Goal: Transaction & Acquisition: Purchase product/service

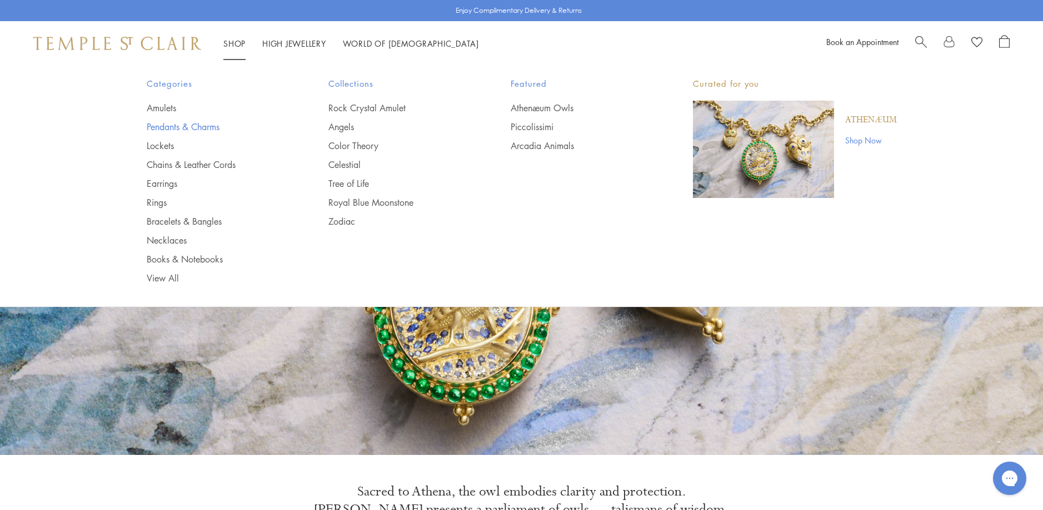
click at [156, 128] on link "Pendants & Charms" at bounding box center [216, 127] width 138 height 12
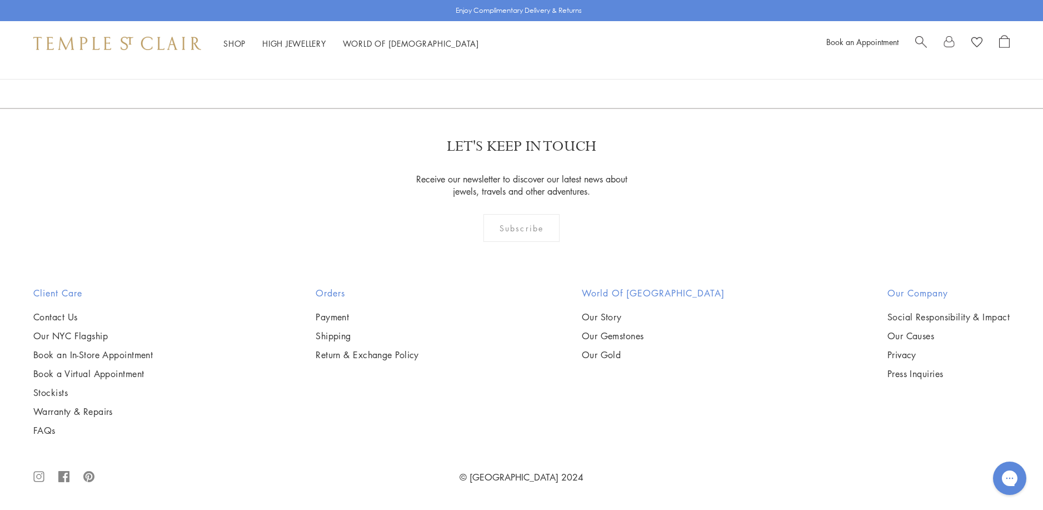
scroll to position [3289, 0]
click at [0, 0] on img at bounding box center [0, 0] width 0 height 0
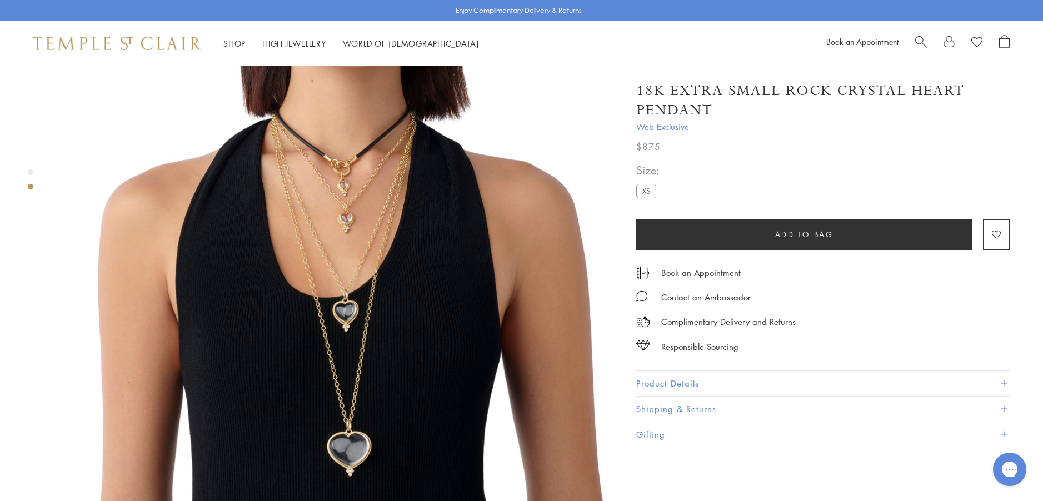
scroll to position [611, 0]
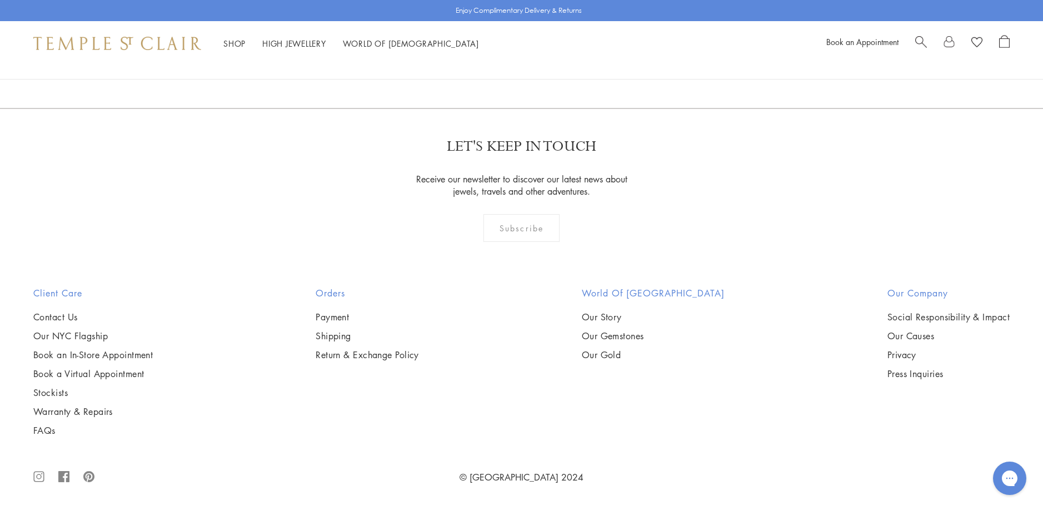
scroll to position [3680, 0]
click at [0, 0] on img at bounding box center [0, 0] width 0 height 0
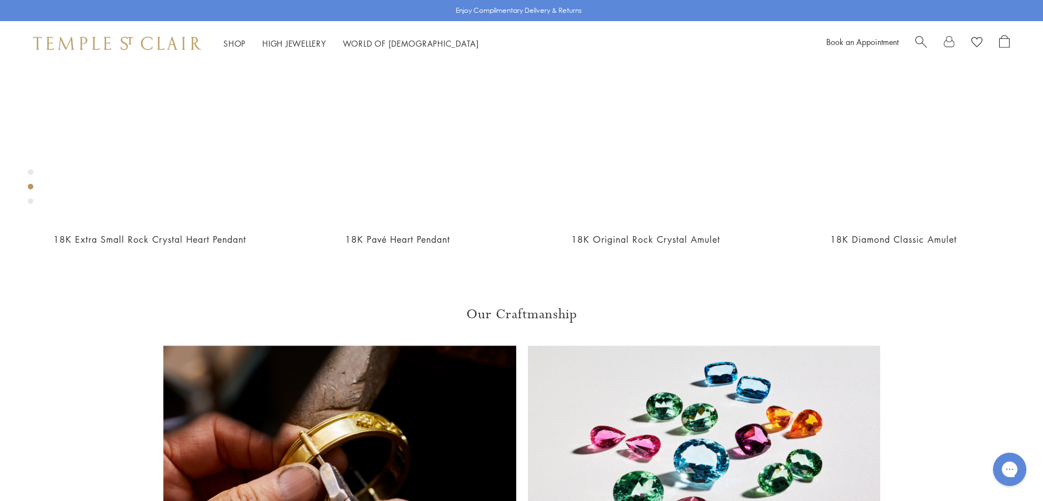
scroll to position [732, 0]
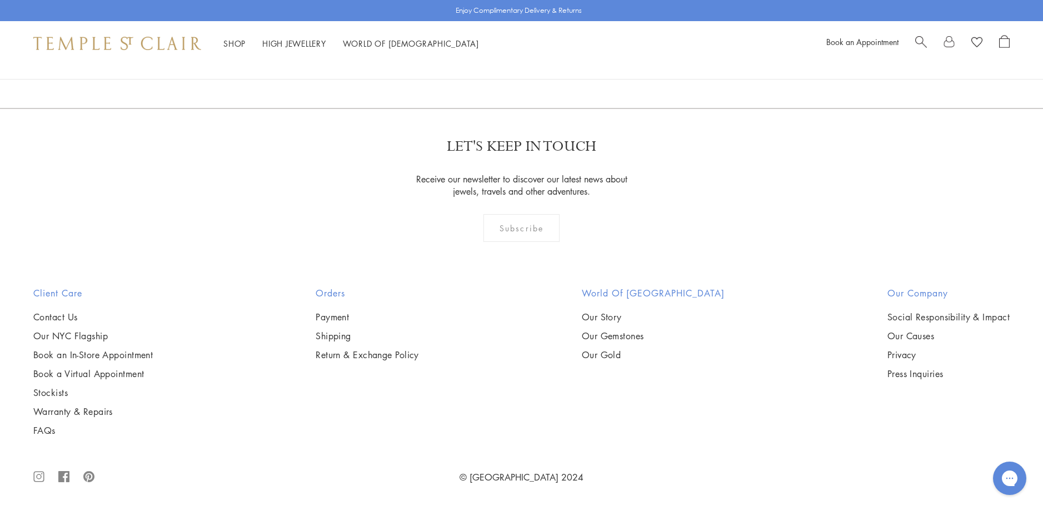
scroll to position [5517, 0]
click at [0, 0] on img at bounding box center [0, 0] width 0 height 0
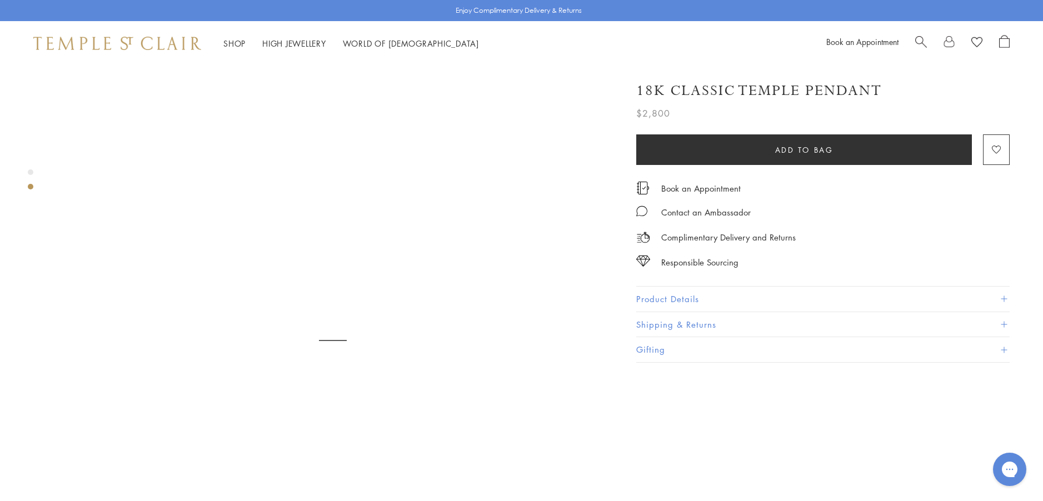
scroll to position [611, 0]
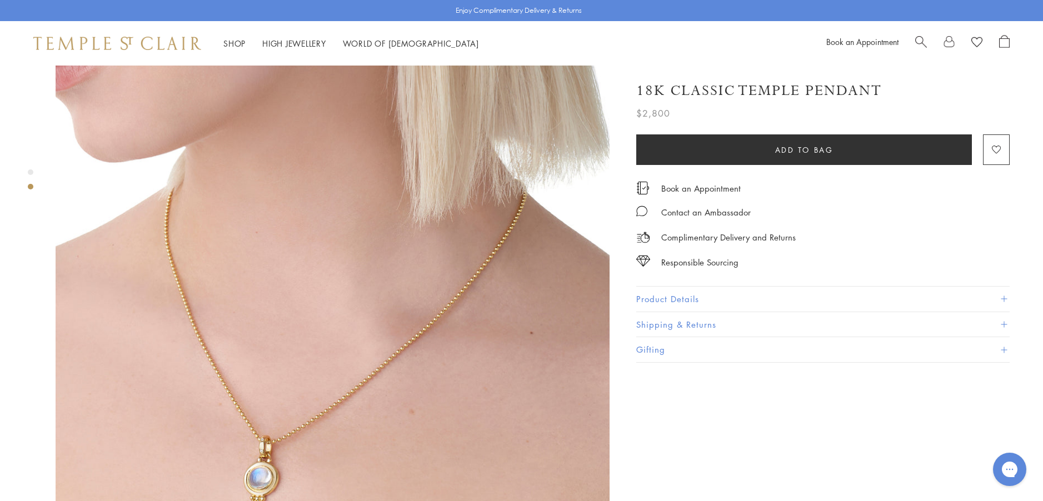
click at [653, 299] on button "Product Details" at bounding box center [822, 299] width 373 height 25
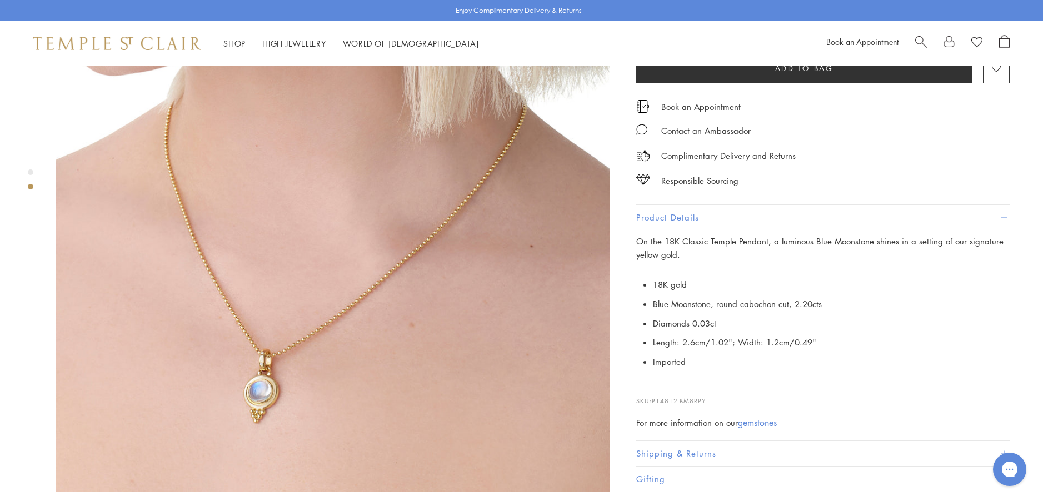
scroll to position [722, 0]
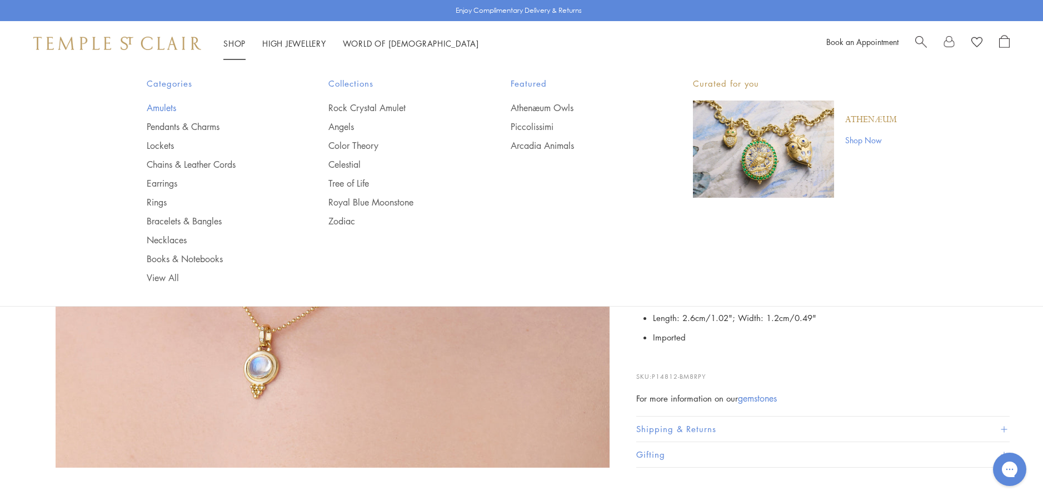
click at [166, 105] on link "Amulets" at bounding box center [216, 108] width 138 height 12
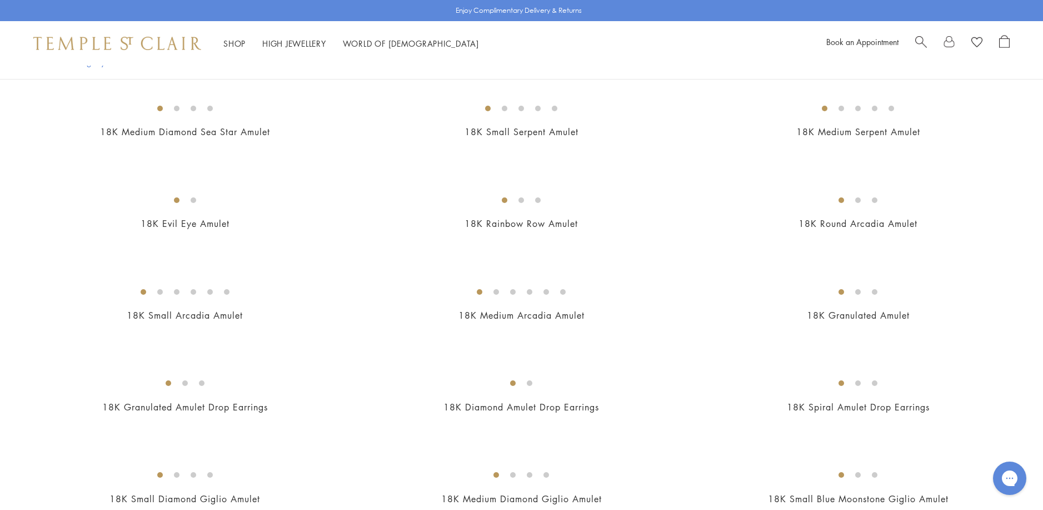
scroll to position [2056, 0]
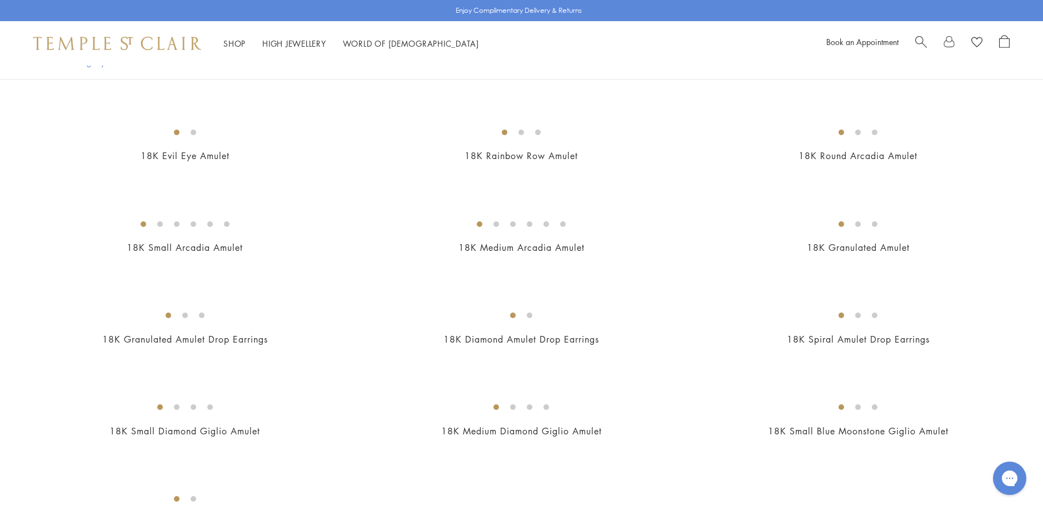
click at [0, 0] on img at bounding box center [0, 0] width 0 height 0
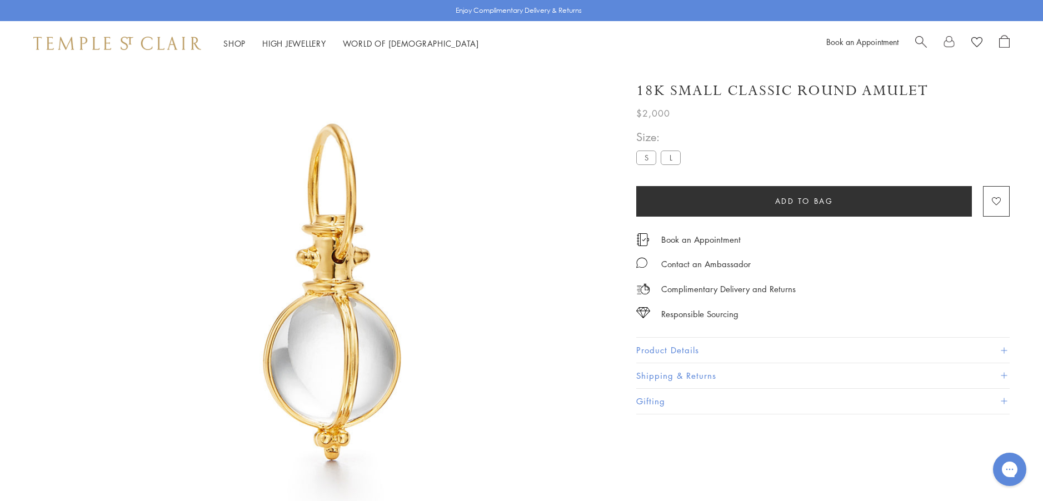
scroll to position [66, 0]
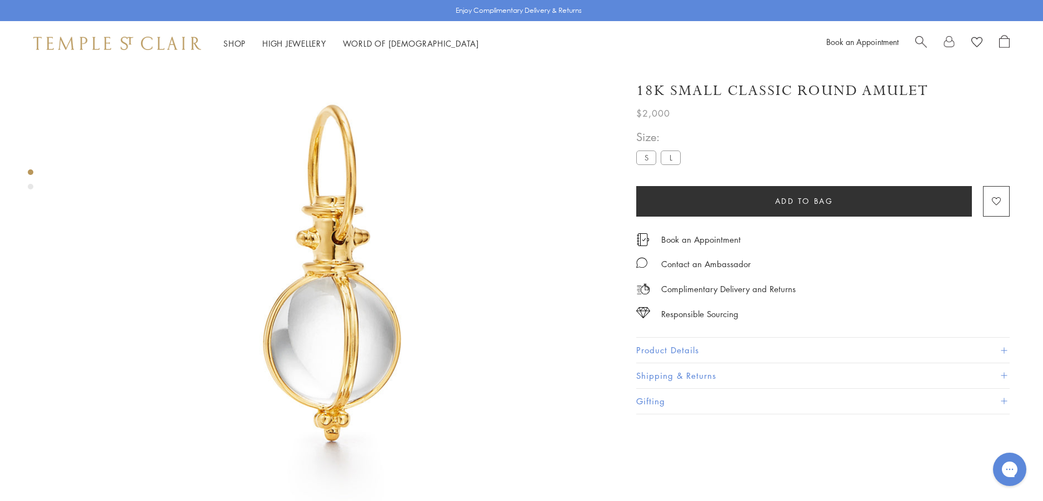
click at [656, 346] on button "Product Details" at bounding box center [822, 350] width 373 height 25
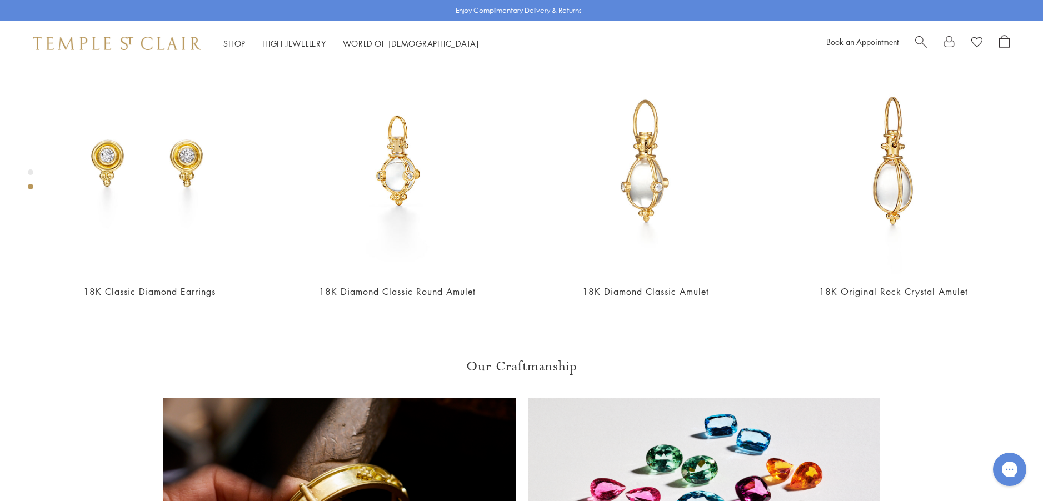
scroll to position [677, 0]
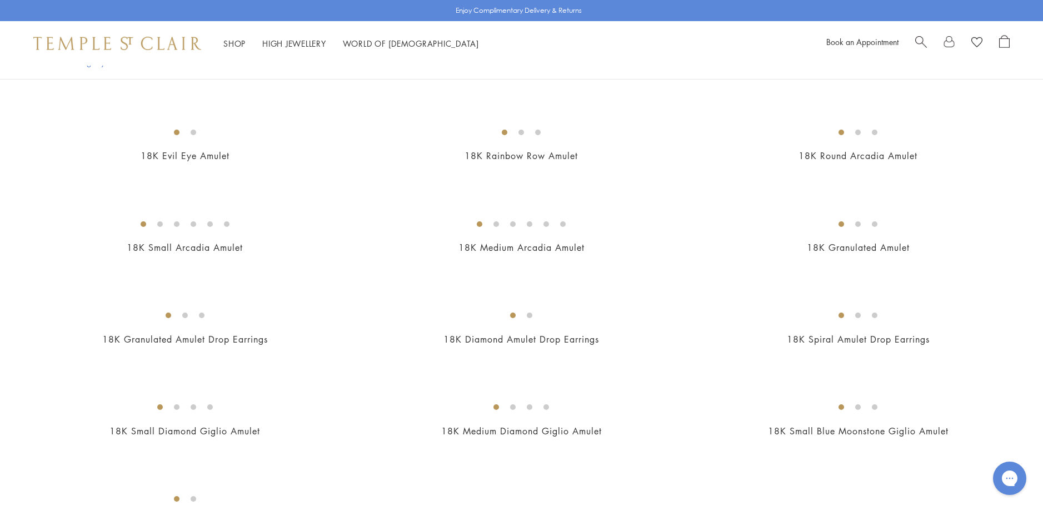
scroll to position [2056, 0]
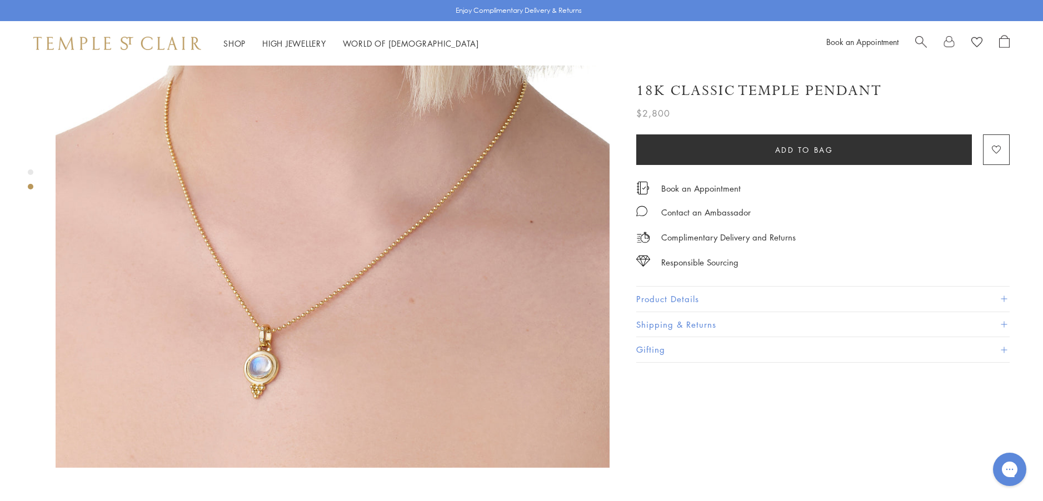
click at [670, 297] on button "Product Details" at bounding box center [822, 299] width 373 height 25
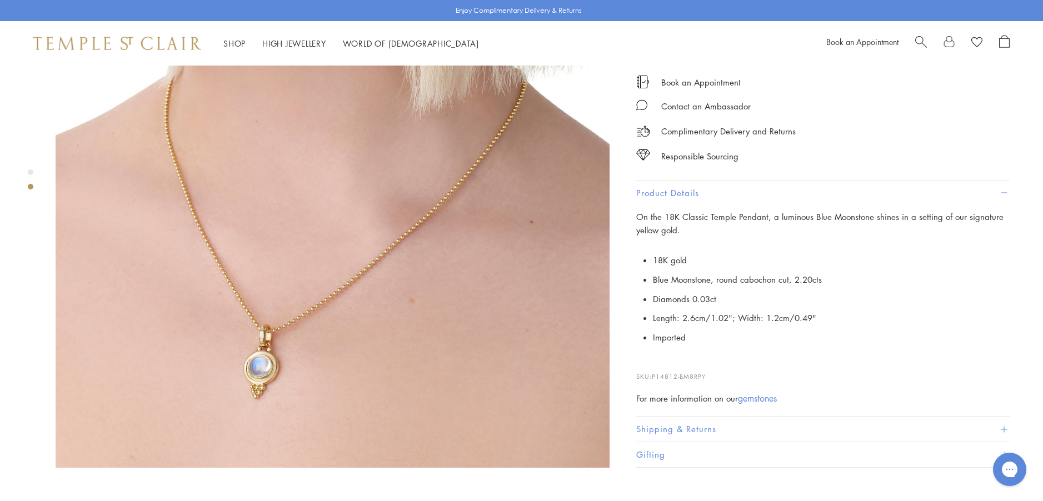
click at [288, 333] on img at bounding box center [333, 191] width 554 height 554
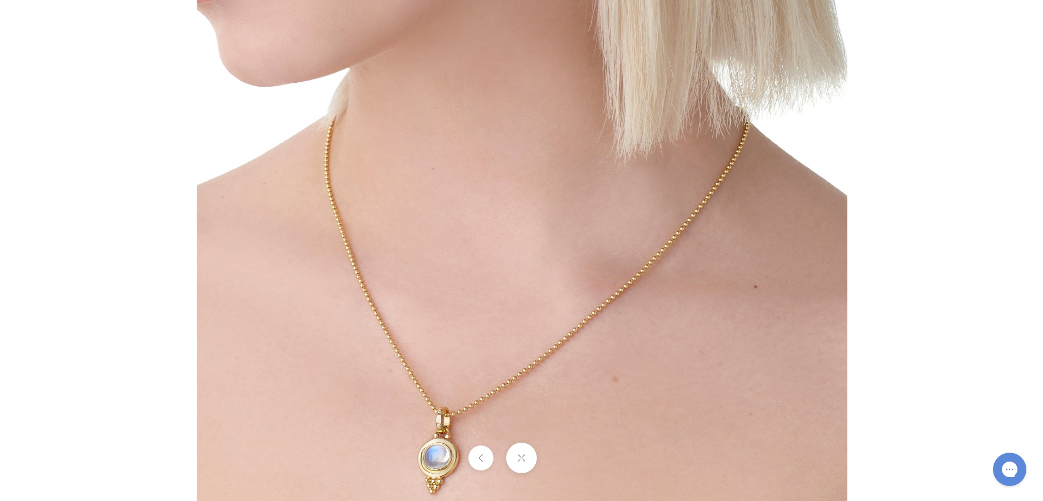
click at [563, 405] on img at bounding box center [522, 251] width 651 height 650
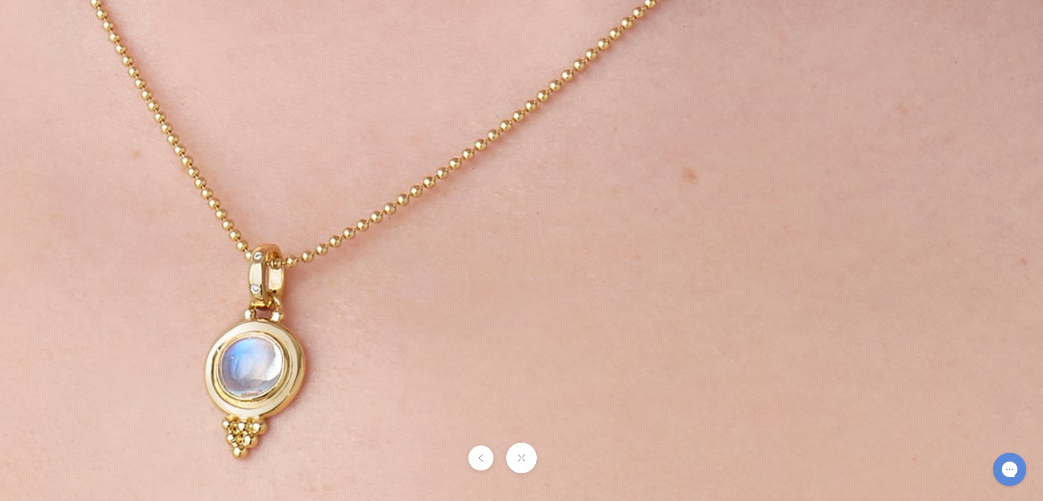
click at [519, 457] on button at bounding box center [521, 458] width 31 height 31
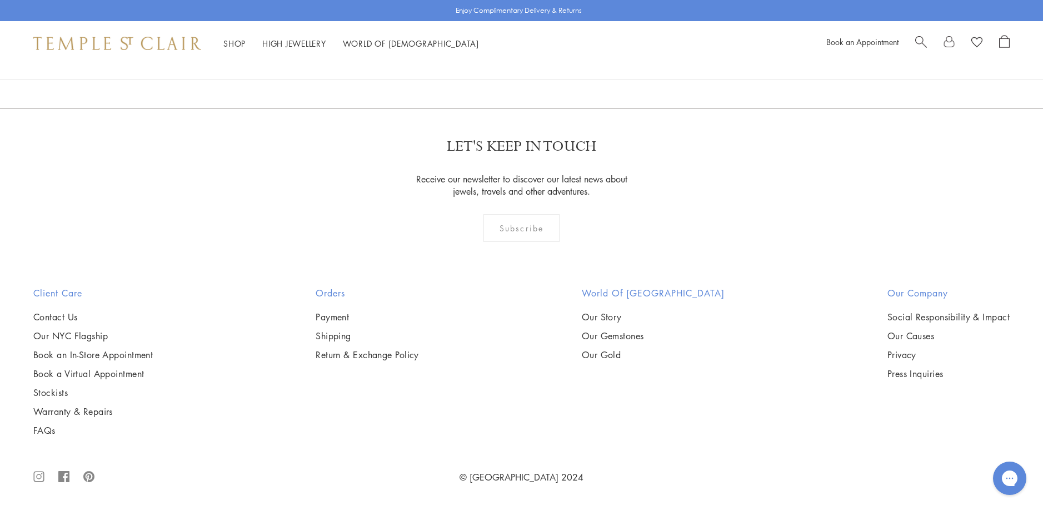
scroll to position [8462, 0]
click at [499, 63] on link "2" at bounding box center [504, 48] width 37 height 31
click at [0, 0] on img at bounding box center [0, 0] width 0 height 0
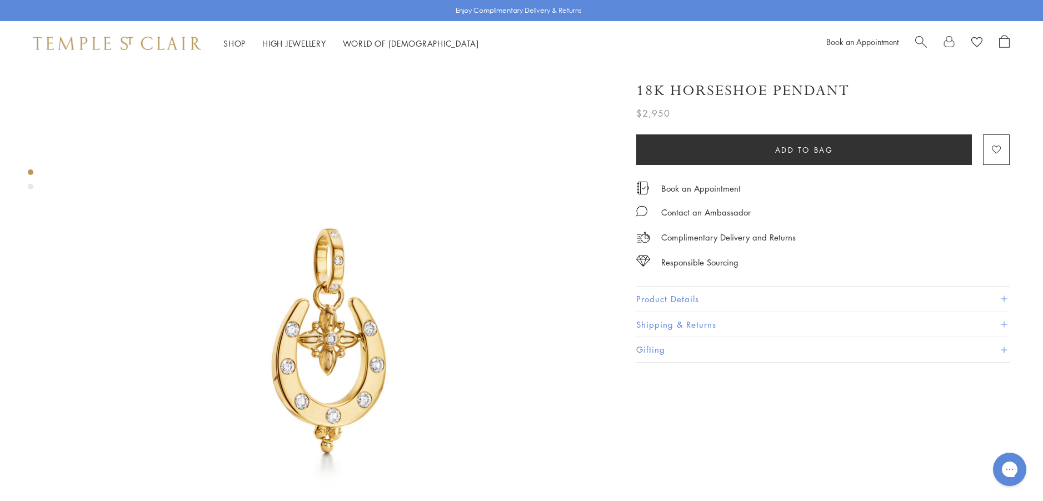
click at [676, 293] on button "Product Details" at bounding box center [822, 299] width 373 height 25
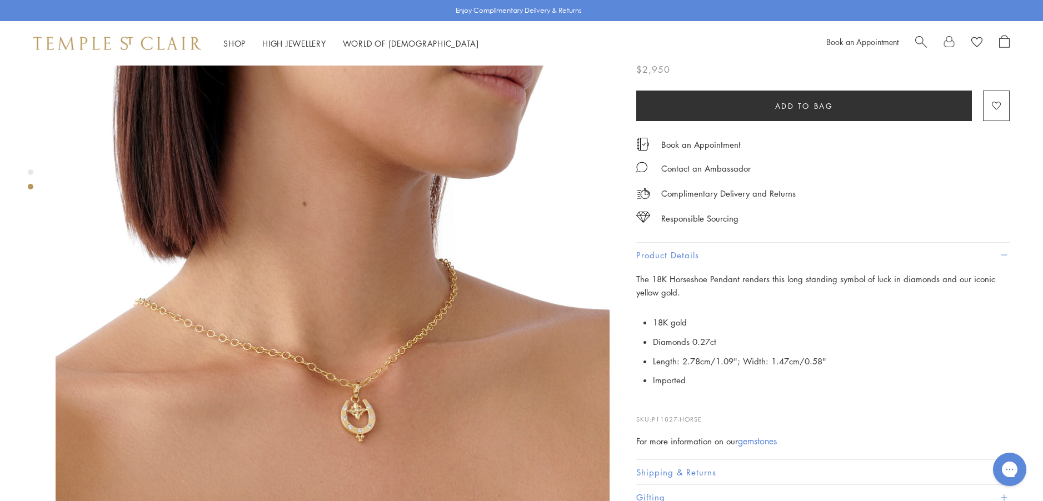
scroll to position [667, 0]
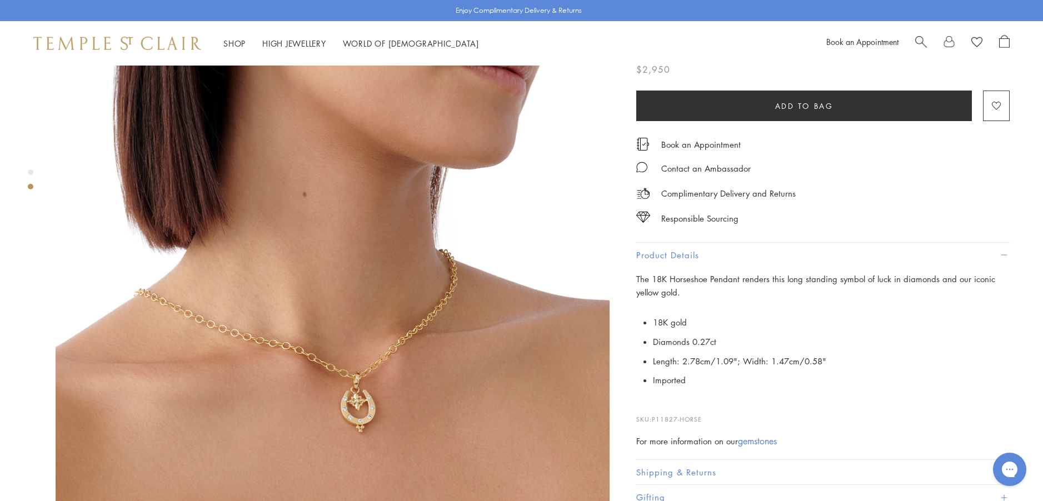
click at [665, 467] on button "Shipping & Returns" at bounding box center [822, 472] width 373 height 25
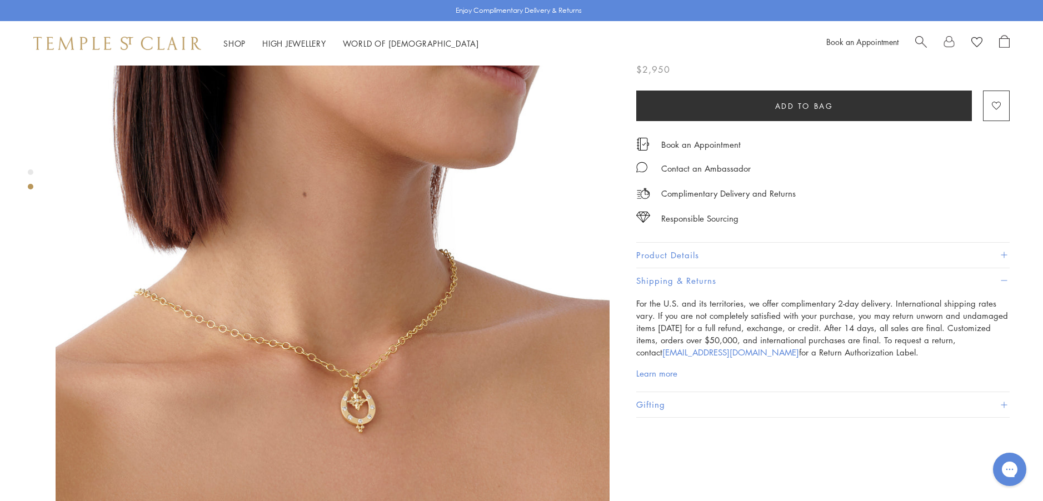
click at [405, 388] on img at bounding box center [333, 246] width 554 height 554
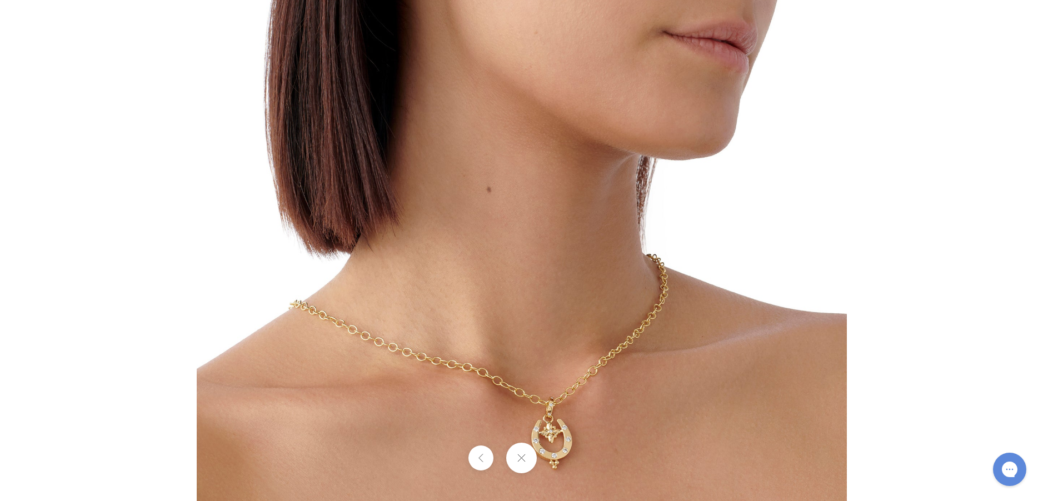
click at [661, 426] on img at bounding box center [522, 251] width 650 height 650
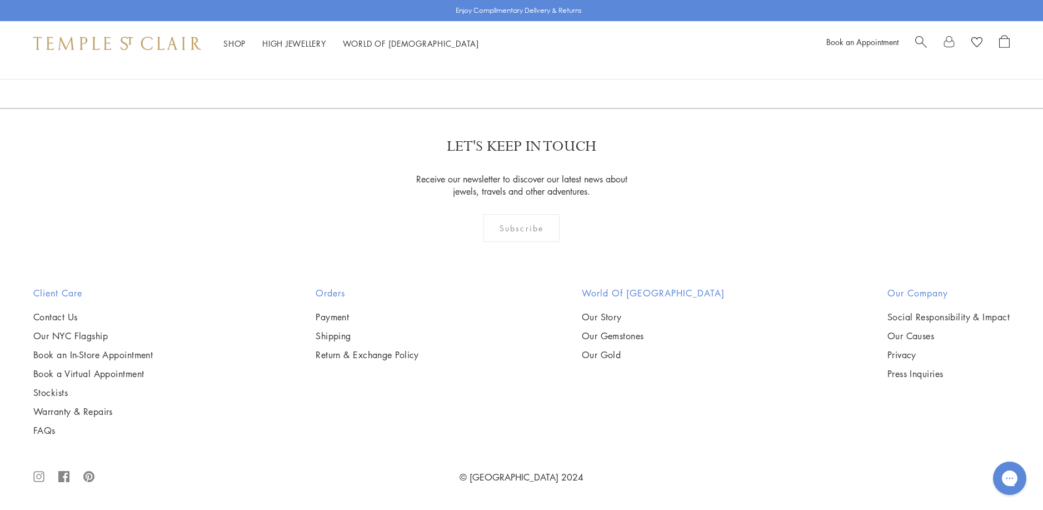
scroll to position [5572, 0]
click at [0, 0] on img at bounding box center [0, 0] width 0 height 0
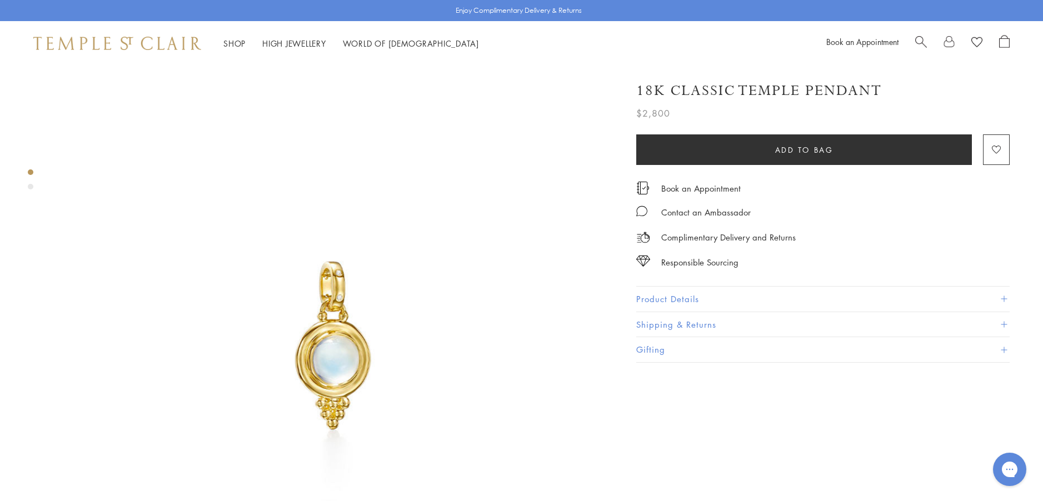
click at [668, 292] on button "Product Details" at bounding box center [822, 299] width 373 height 25
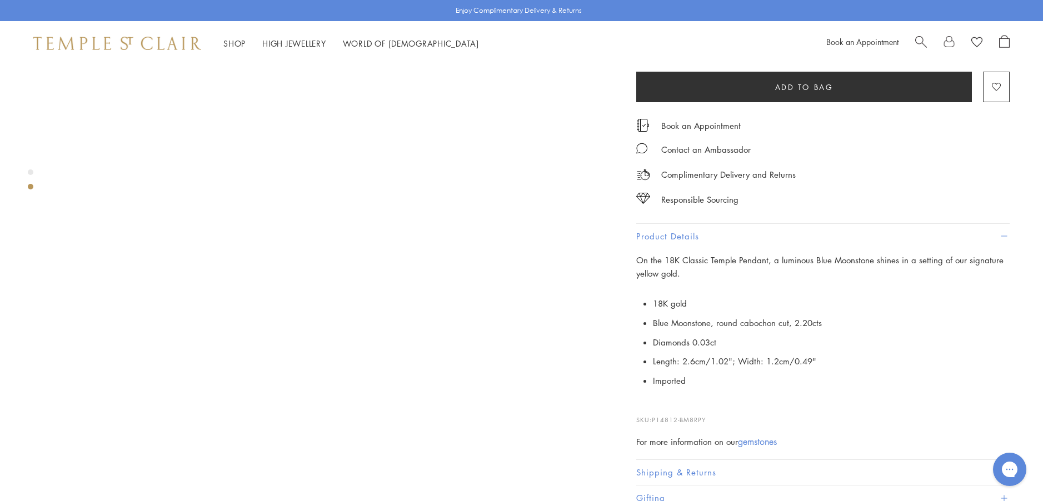
scroll to position [667, 0]
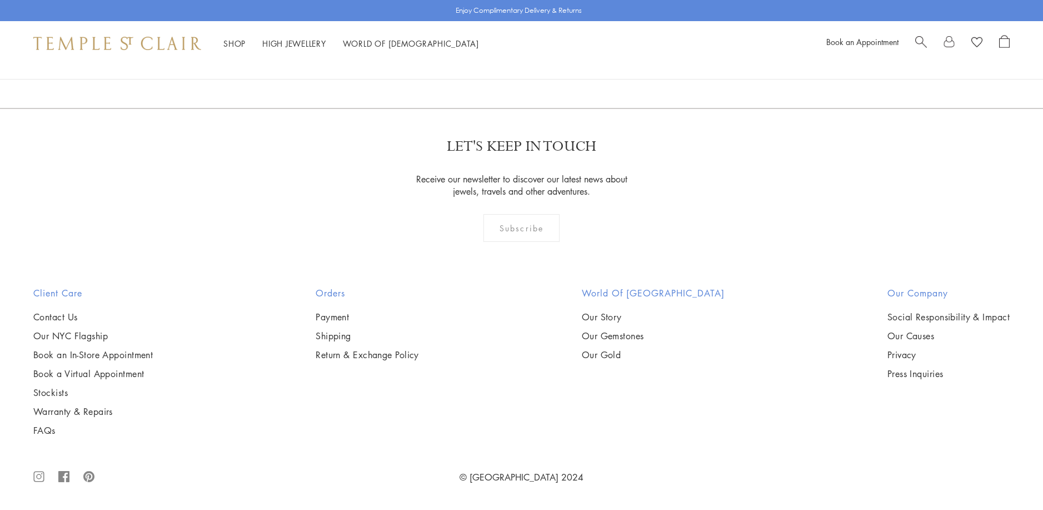
scroll to position [5186, 0]
click at [0, 0] on img at bounding box center [0, 0] width 0 height 0
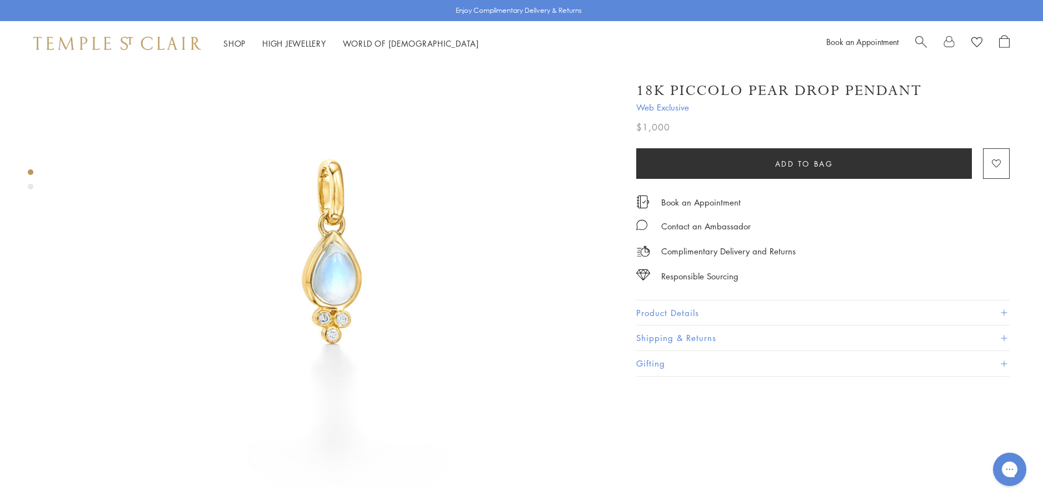
scroll to position [167, 0]
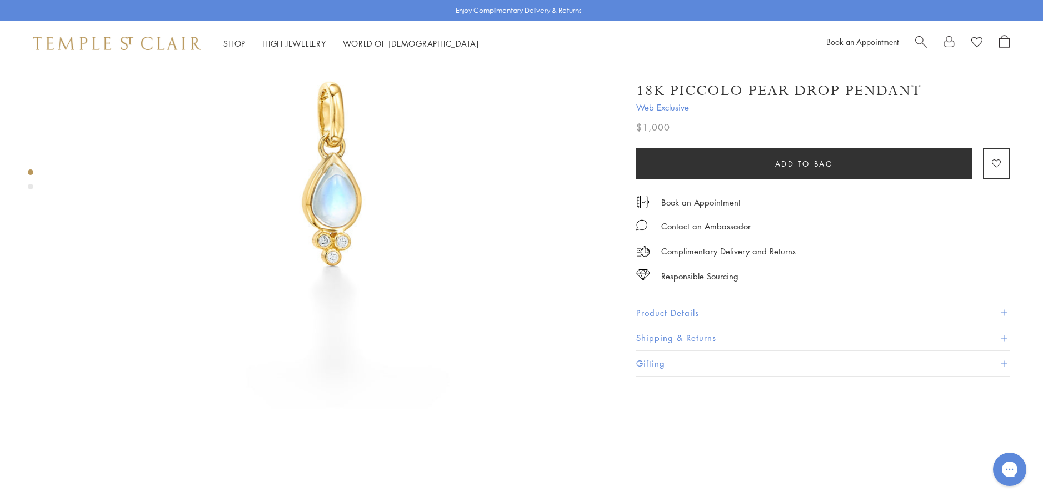
click at [680, 306] on button "Product Details" at bounding box center [822, 313] width 373 height 25
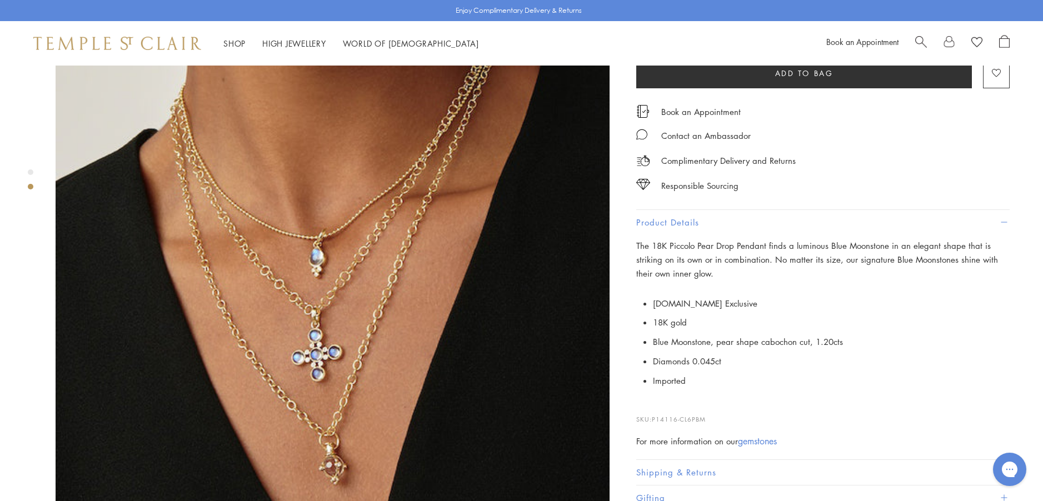
scroll to position [556, 0]
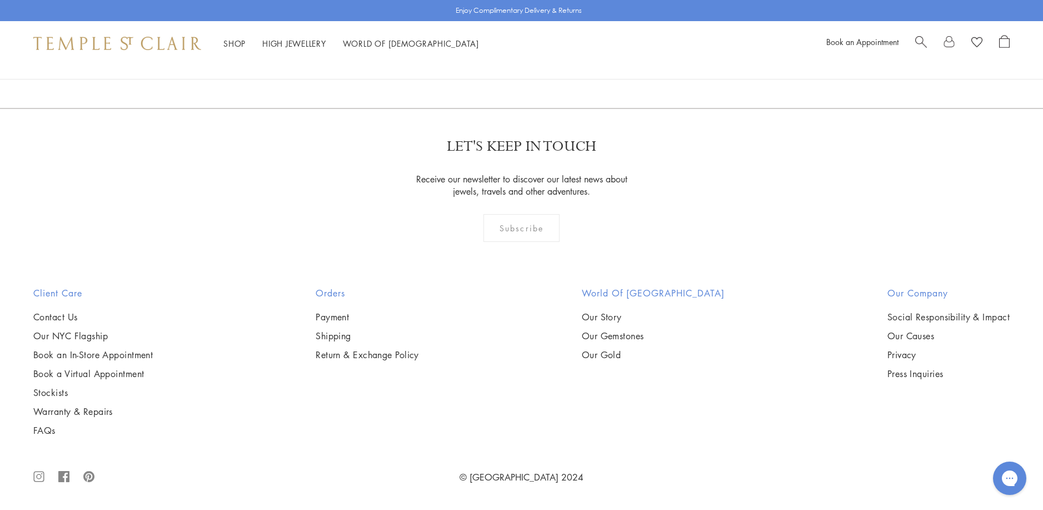
scroll to position [4411, 0]
click at [0, 0] on img at bounding box center [0, 0] width 0 height 0
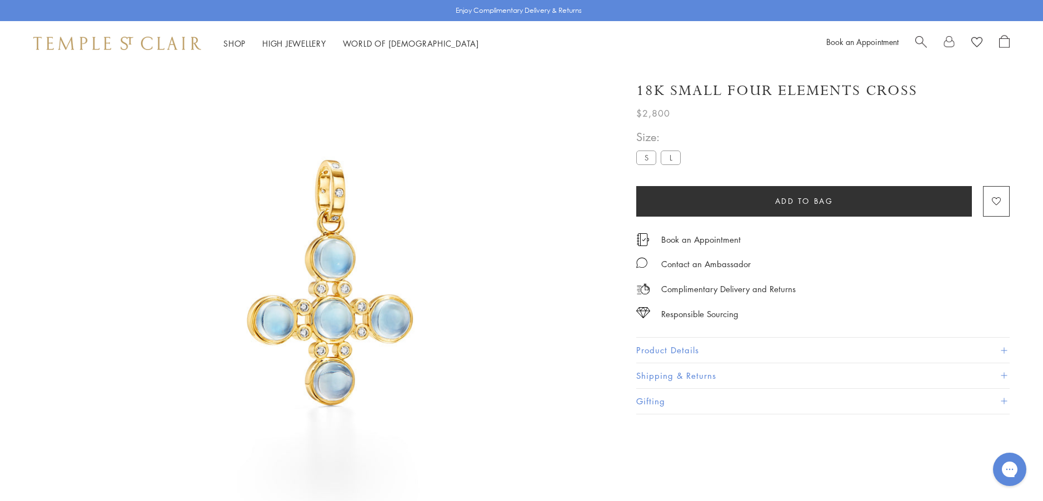
scroll to position [66, 0]
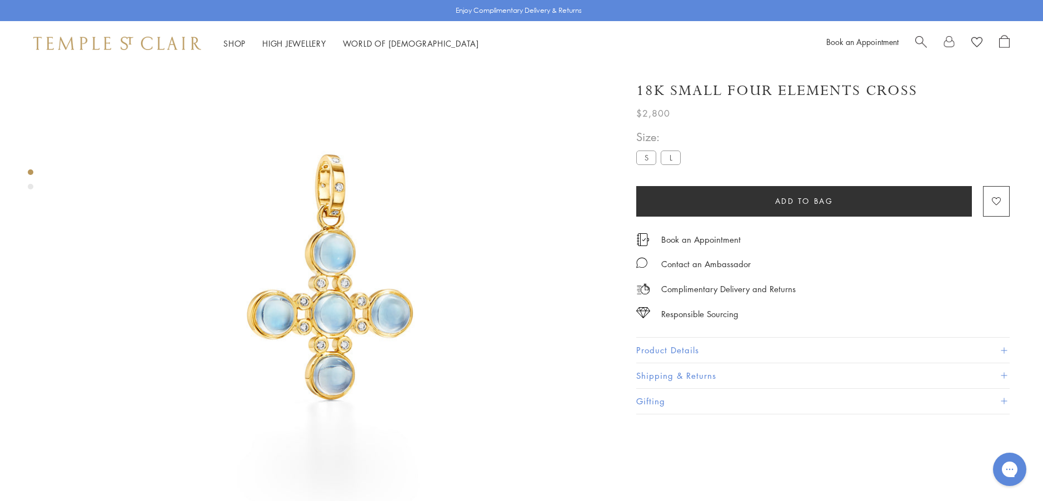
click at [658, 352] on button "Product Details" at bounding box center [822, 350] width 373 height 25
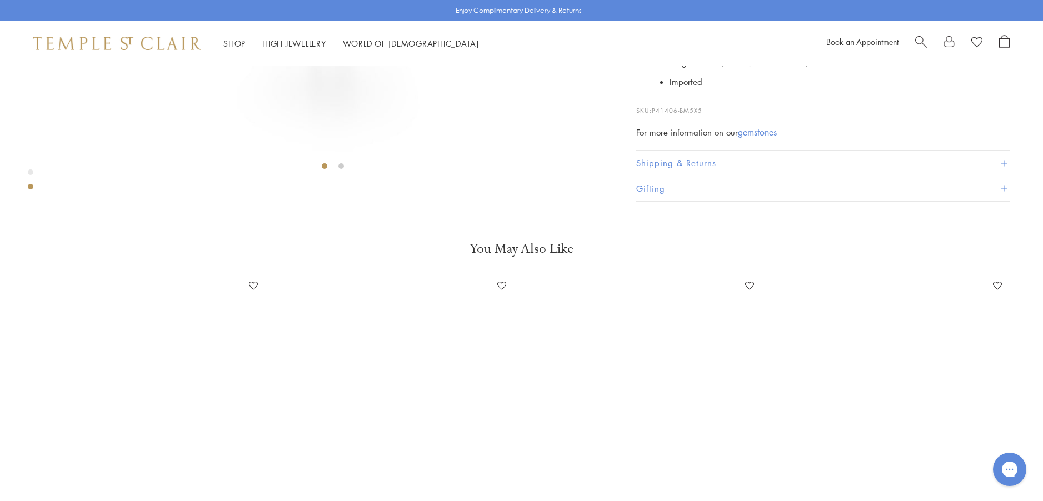
scroll to position [510, 0]
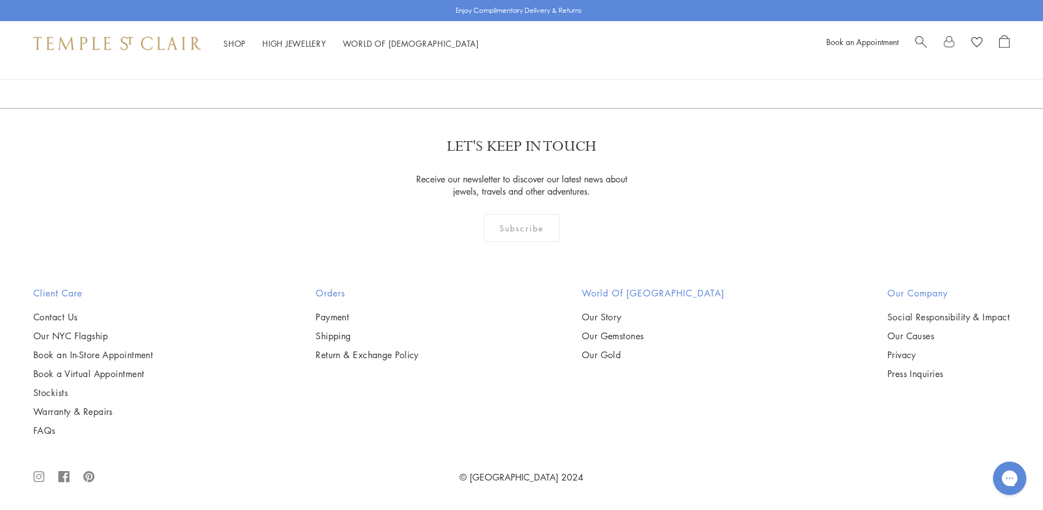
scroll to position [2468, 0]
click at [0, 0] on img at bounding box center [0, 0] width 0 height 0
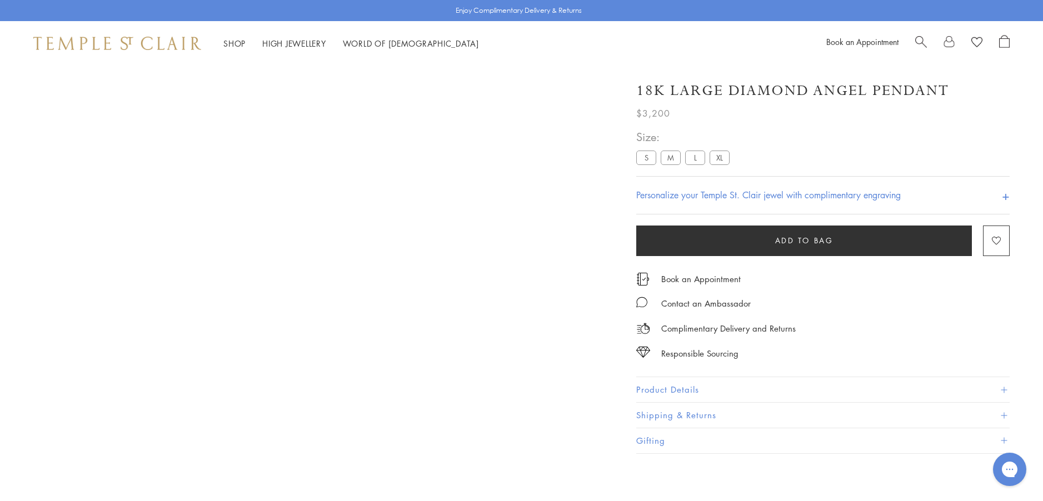
scroll to position [66, 0]
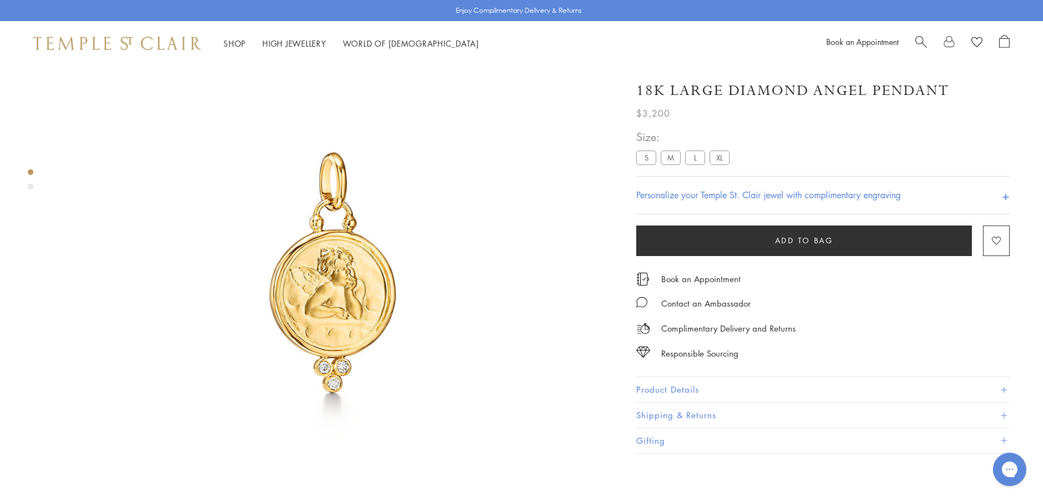
click at [656, 387] on button "Product Details" at bounding box center [822, 389] width 373 height 25
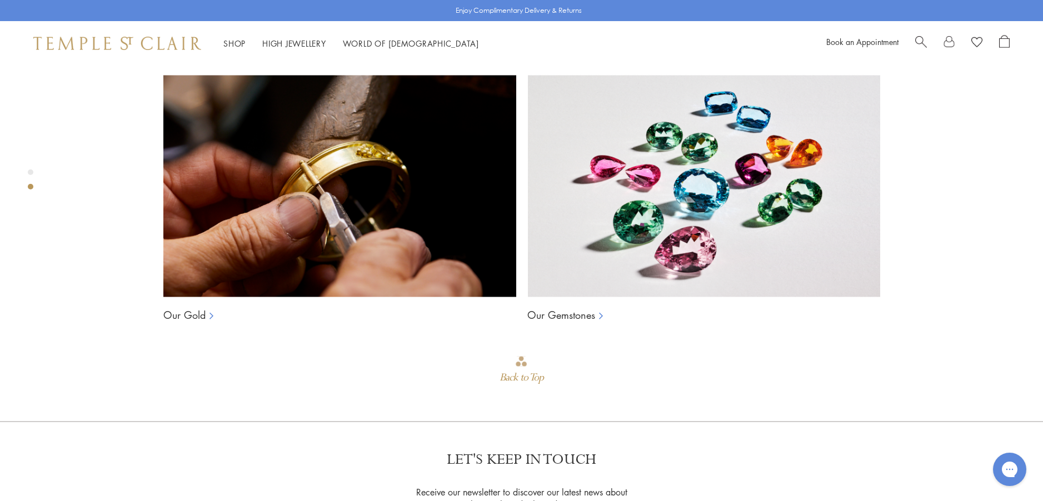
scroll to position [1066, 0]
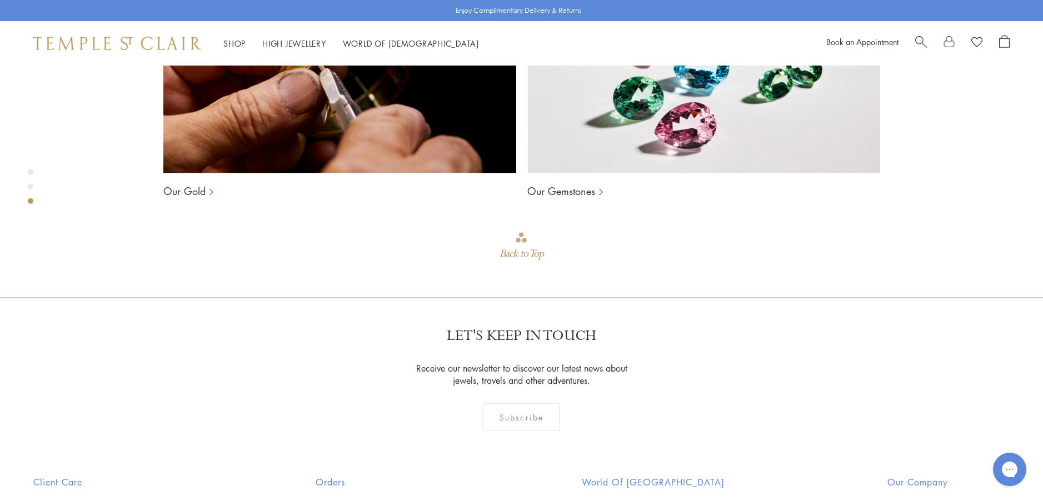
scroll to position [1177, 0]
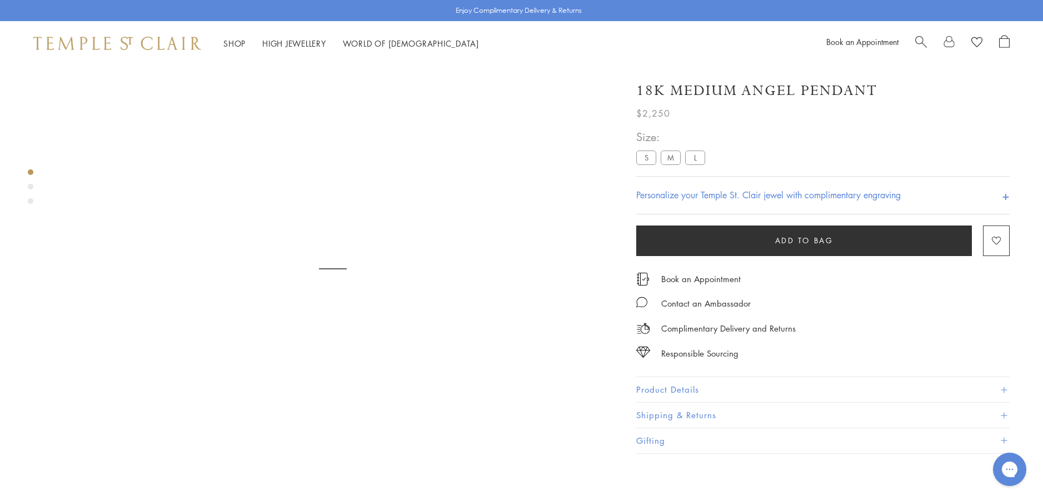
scroll to position [66, 0]
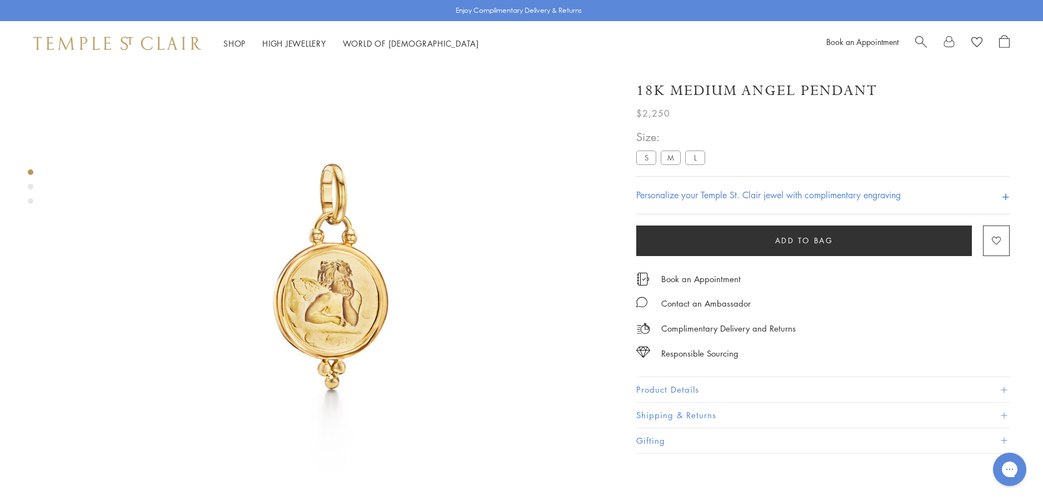
click at [694, 158] on label "L" at bounding box center [695, 158] width 20 height 14
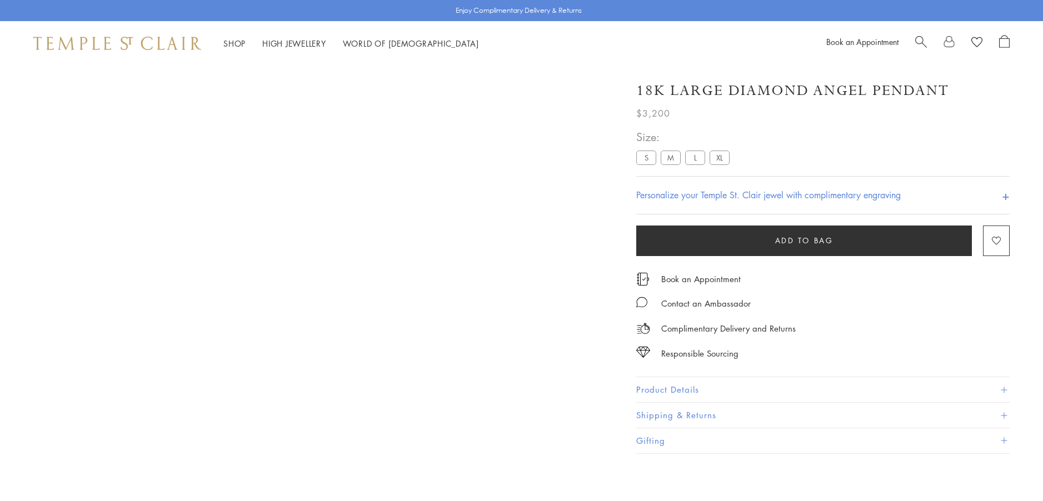
scroll to position [1066, 0]
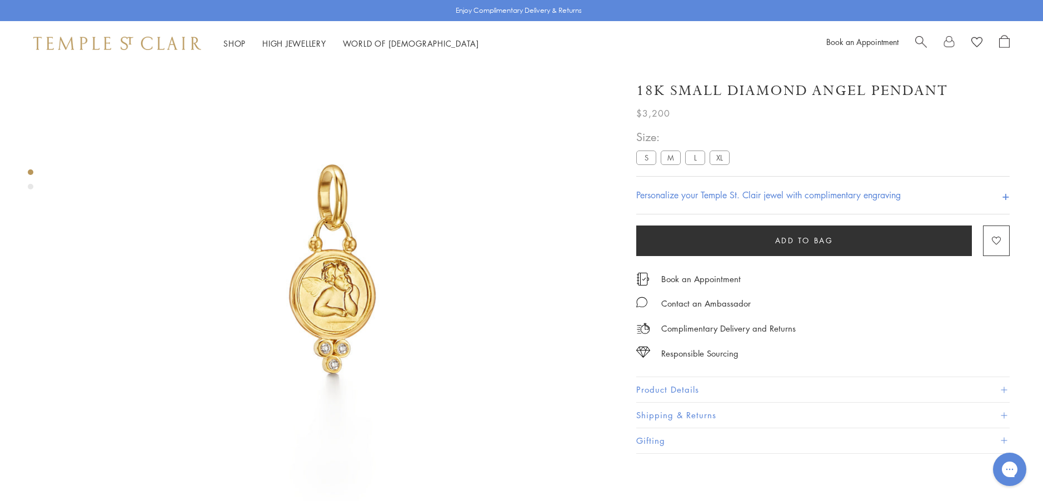
scroll to position [66, 0]
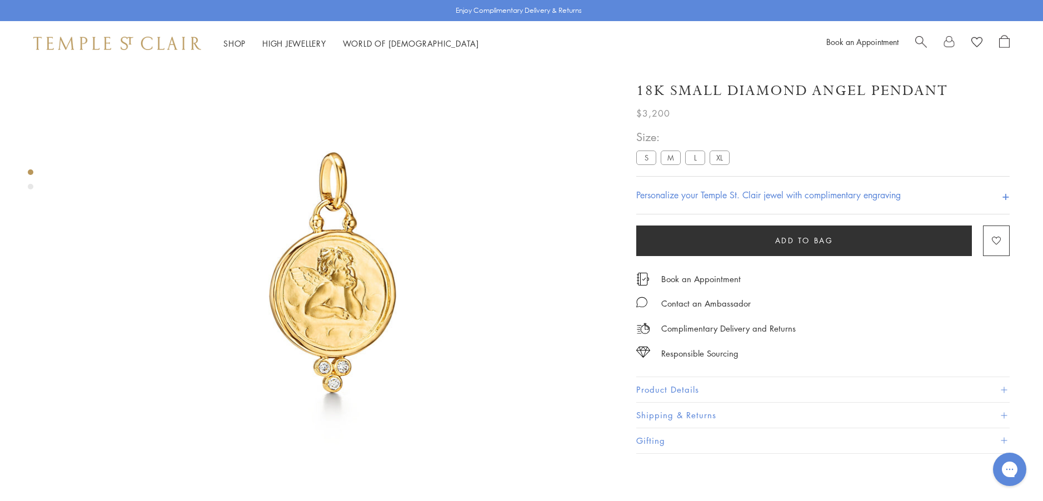
click at [645, 159] on label "S" at bounding box center [646, 158] width 20 height 14
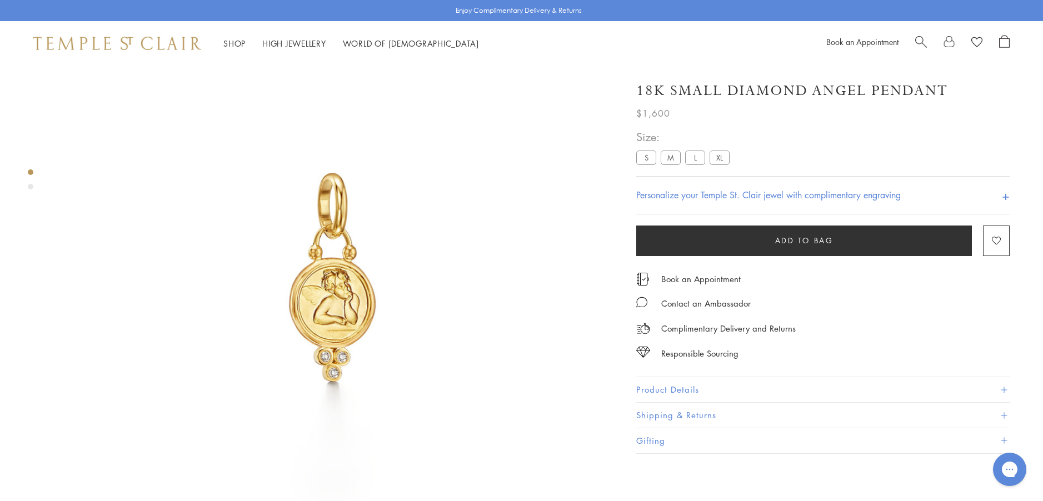
click at [673, 156] on label "M" at bounding box center [671, 158] width 20 height 14
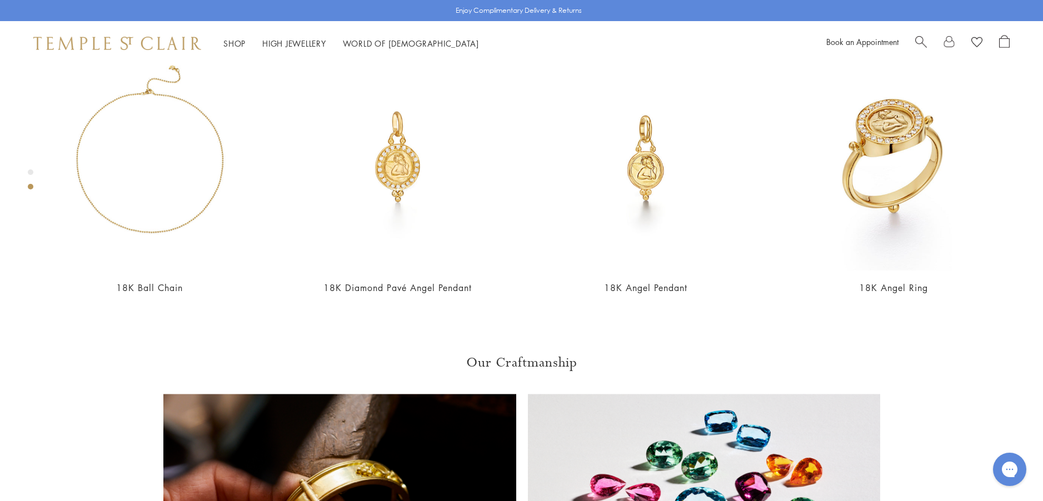
scroll to position [611, 0]
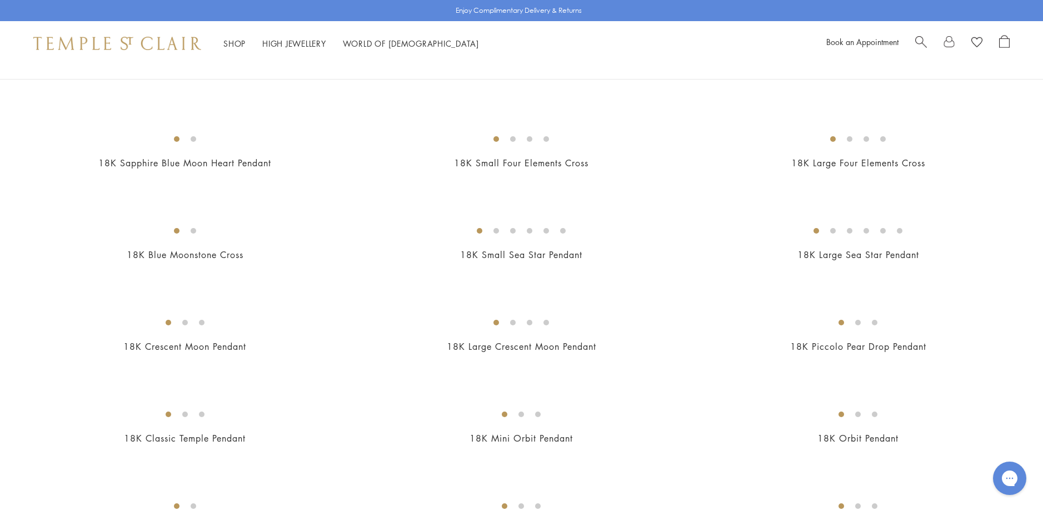
scroll to position [1081, 0]
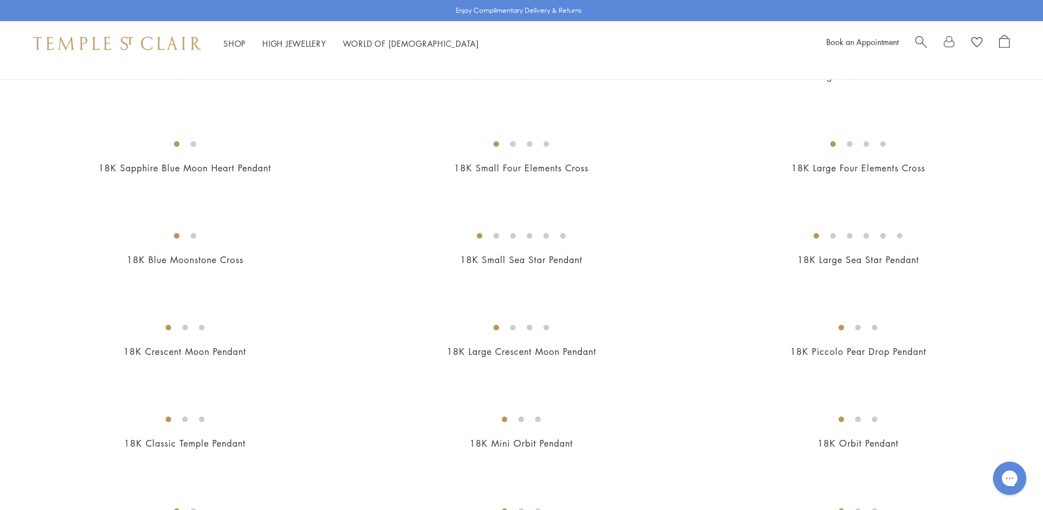
click at [0, 0] on img at bounding box center [0, 0] width 0 height 0
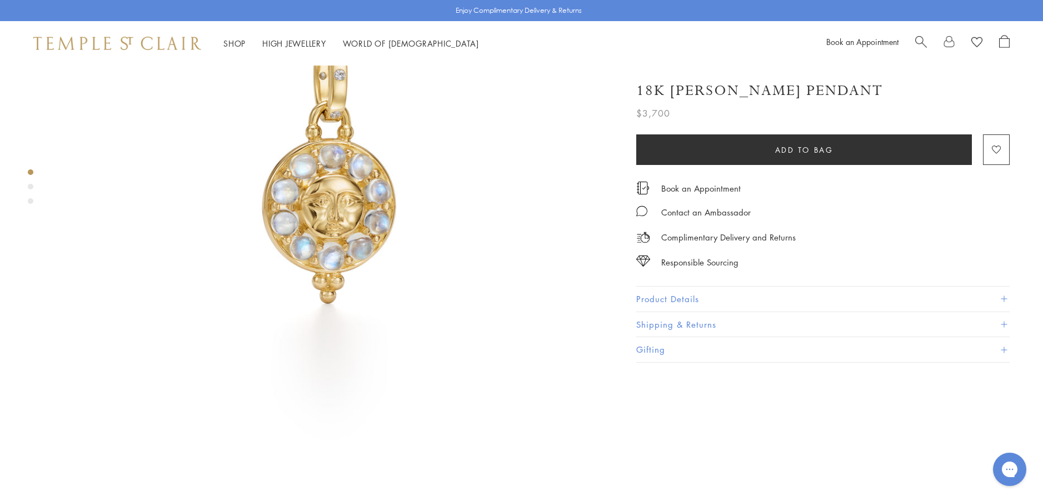
scroll to position [167, 0]
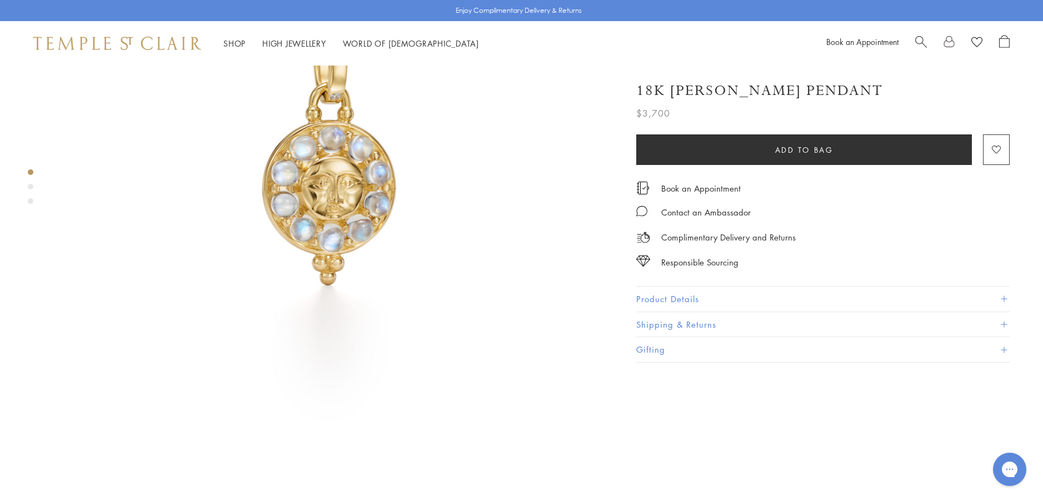
click at [667, 296] on button "Product Details" at bounding box center [822, 299] width 373 height 25
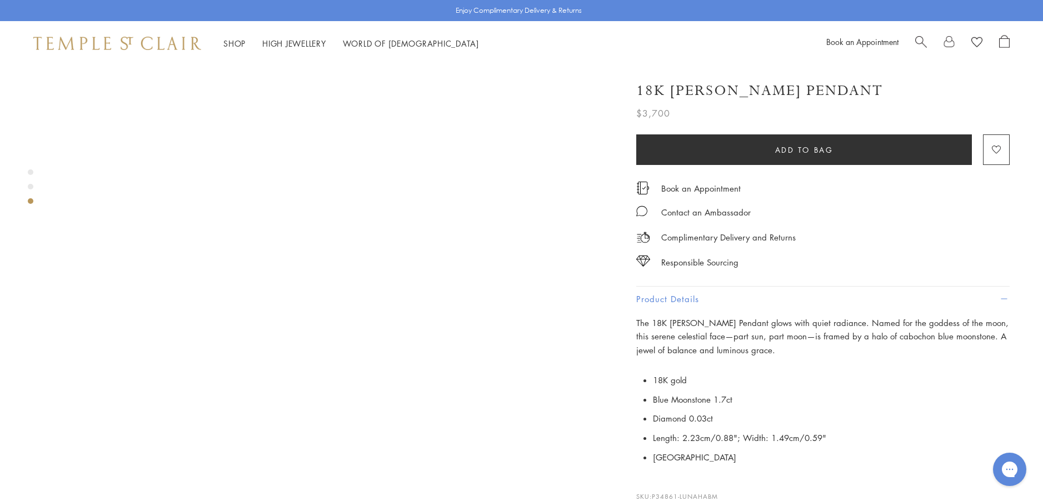
scroll to position [1056, 0]
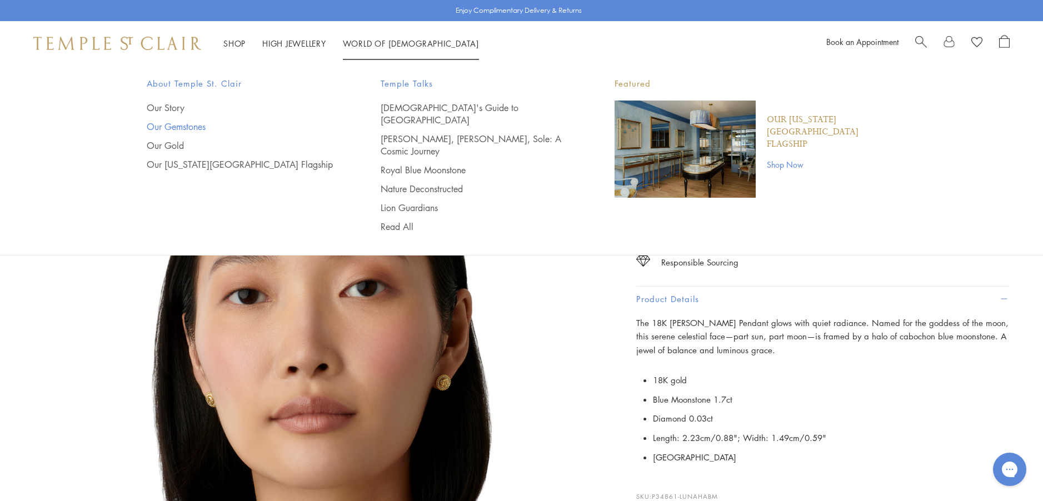
click at [170, 124] on link "Our Gemstones" at bounding box center [241, 127] width 189 height 12
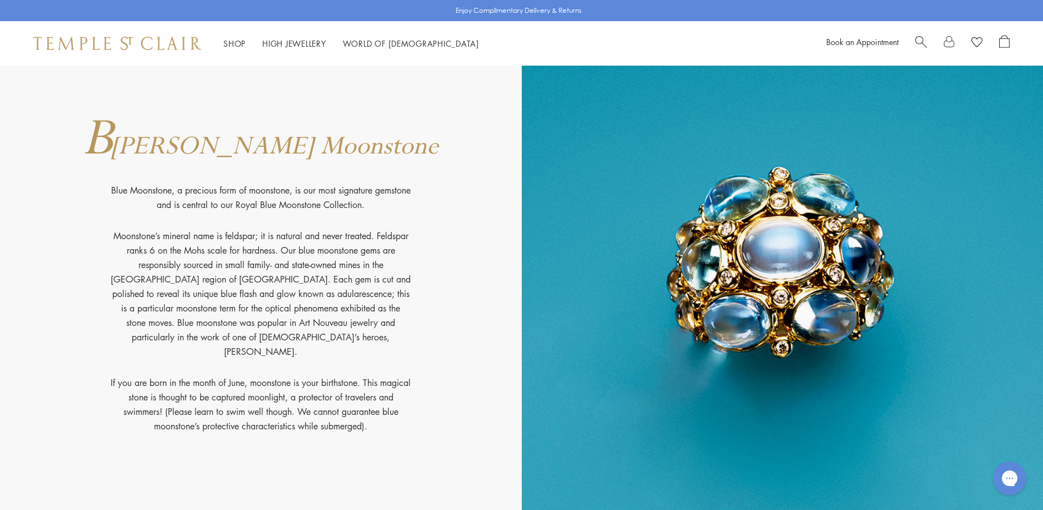
scroll to position [2334, 0]
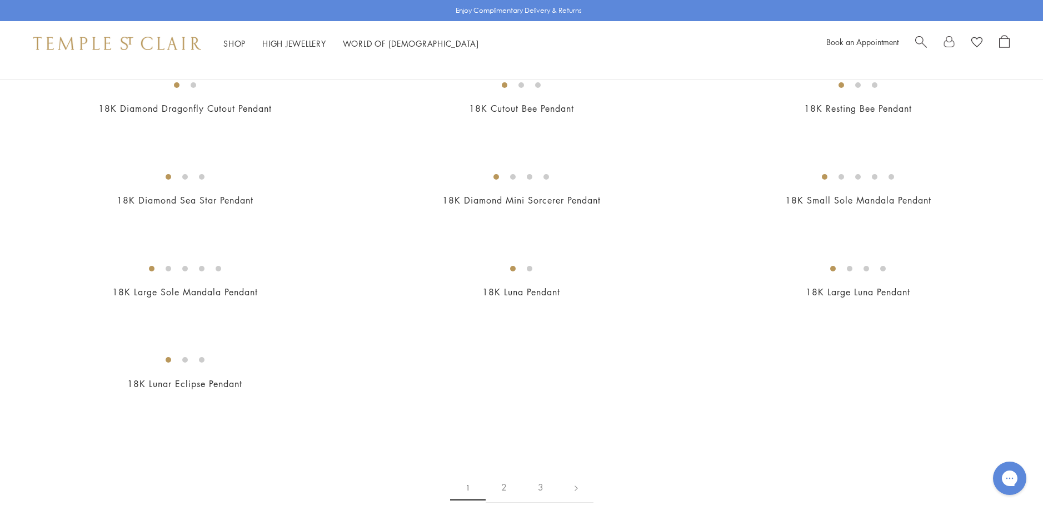
scroll to position [1778, 0]
click at [0, 0] on img at bounding box center [0, 0] width 0 height 0
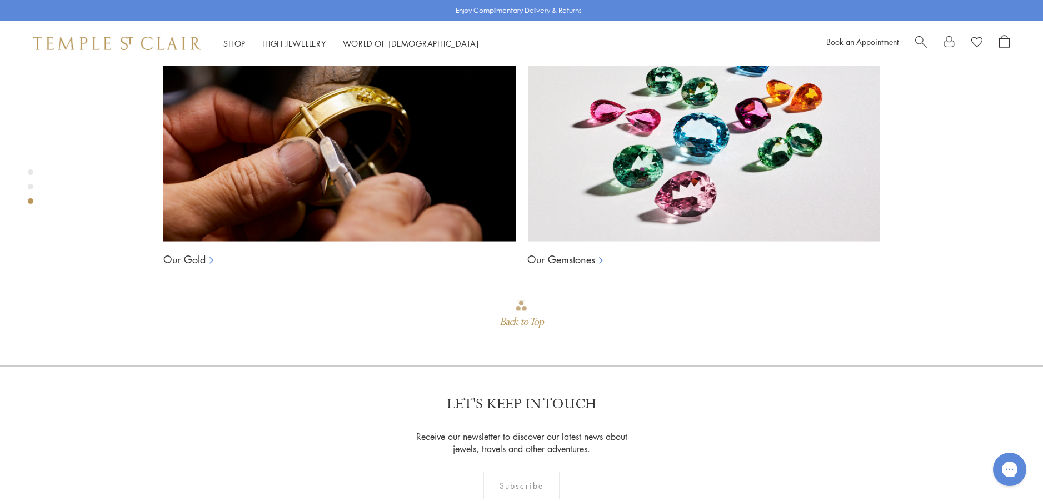
scroll to position [1066, 0]
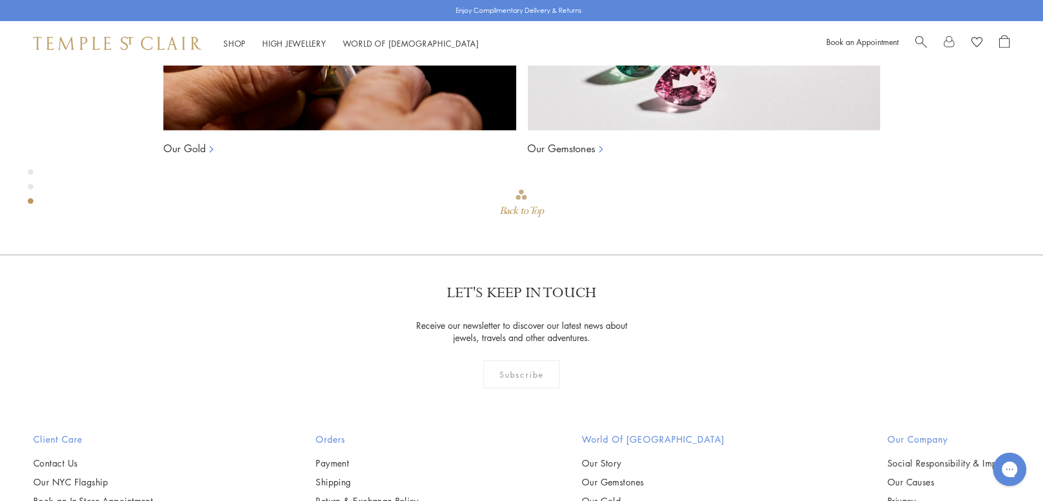
scroll to position [1177, 0]
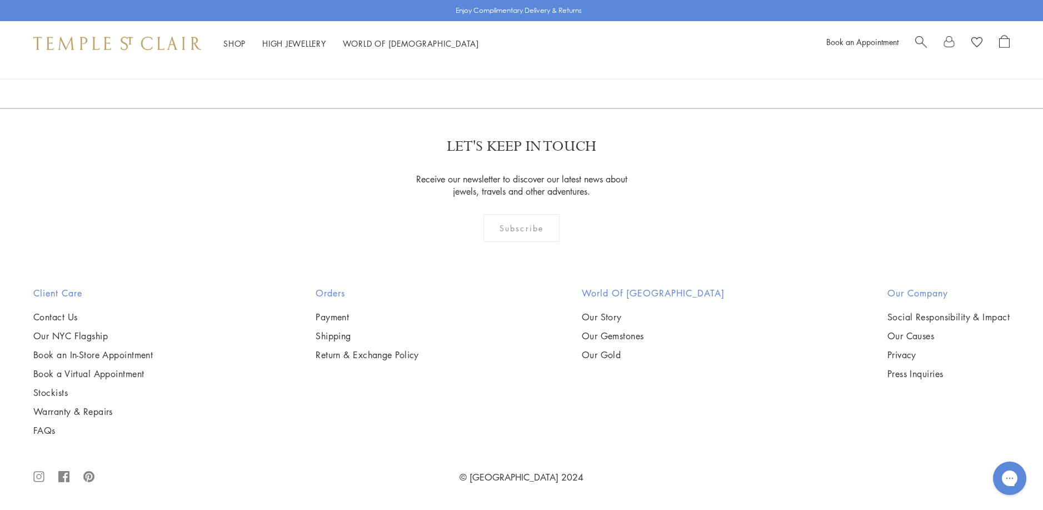
scroll to position [8391, 0]
click at [500, 63] on link "2" at bounding box center [504, 48] width 37 height 31
click at [0, 0] on img at bounding box center [0, 0] width 0 height 0
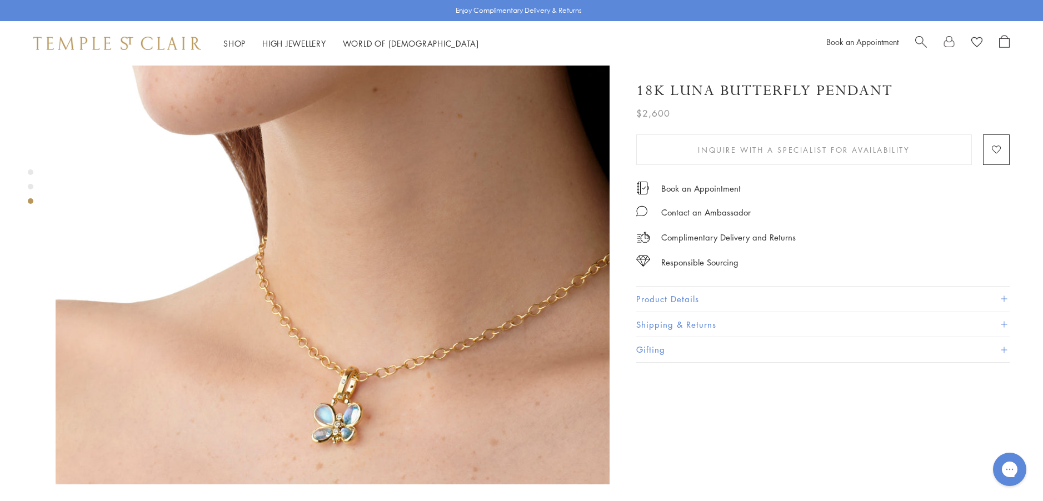
scroll to position [1278, 0]
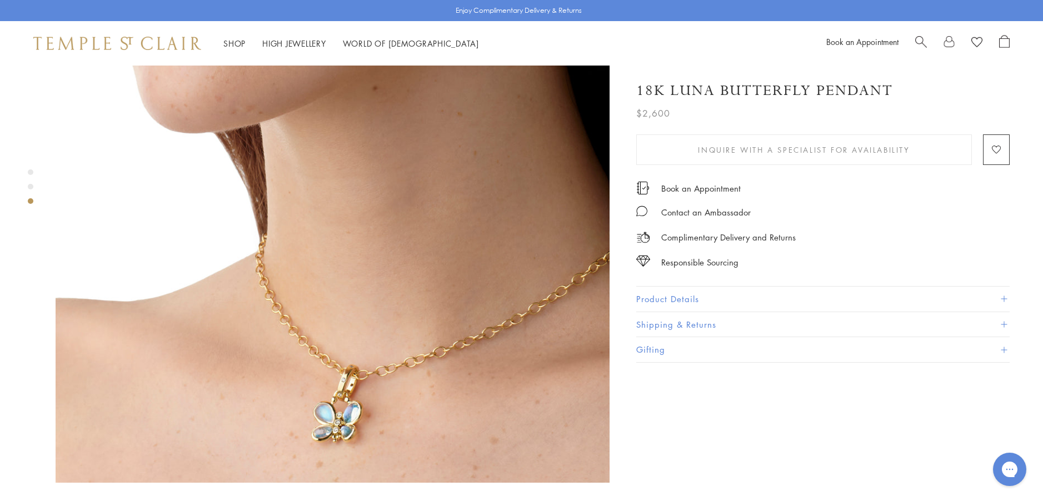
click at [657, 296] on button "Product Details" at bounding box center [822, 299] width 373 height 25
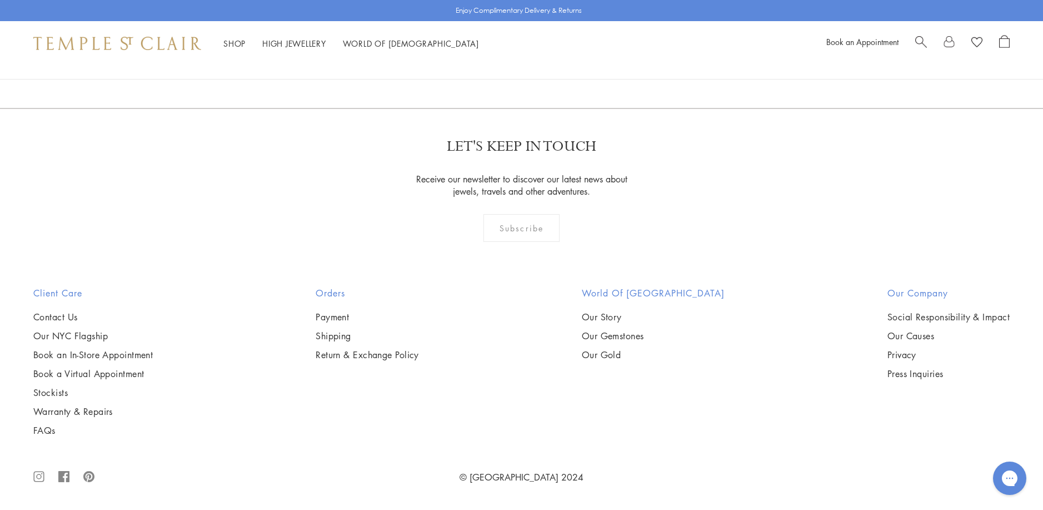
scroll to position [4446, 0]
click at [0, 0] on img at bounding box center [0, 0] width 0 height 0
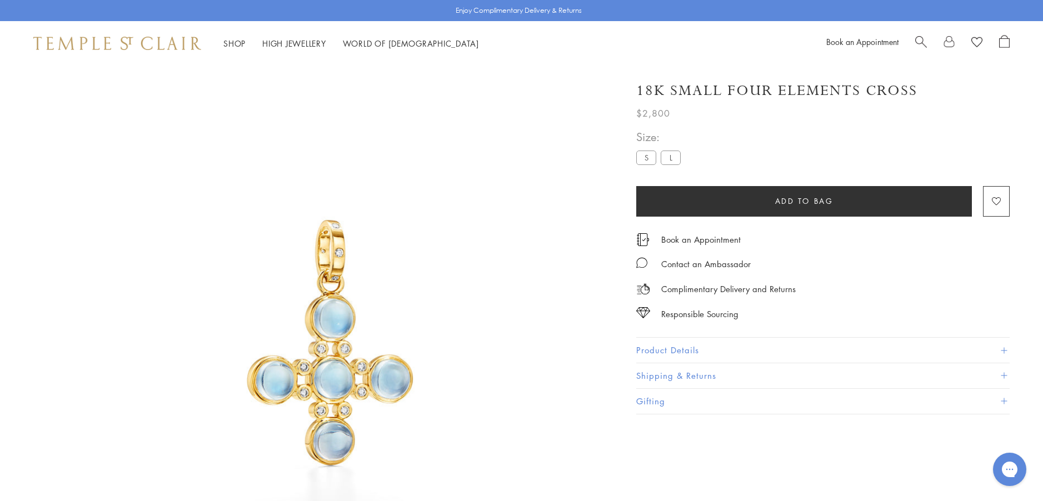
scroll to position [66, 0]
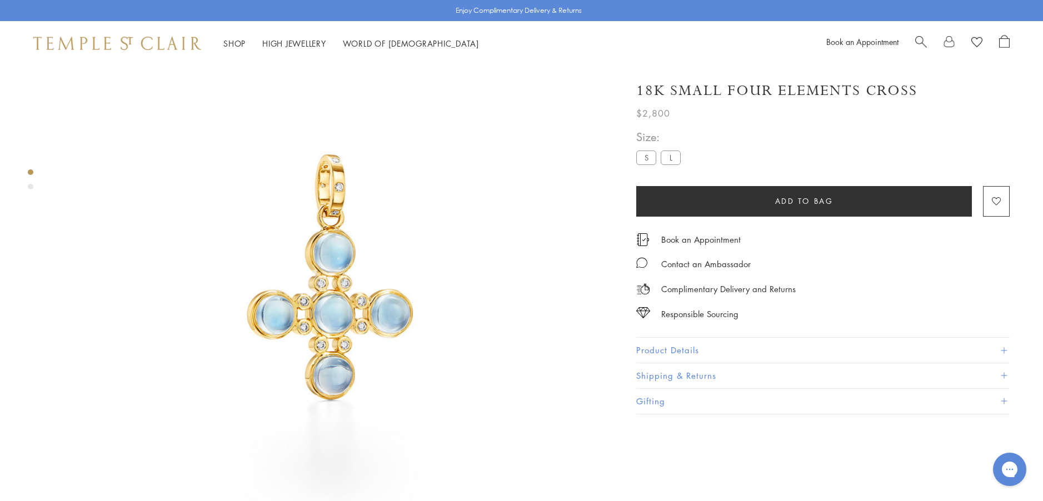
click at [673, 347] on button "Product Details" at bounding box center [822, 350] width 373 height 25
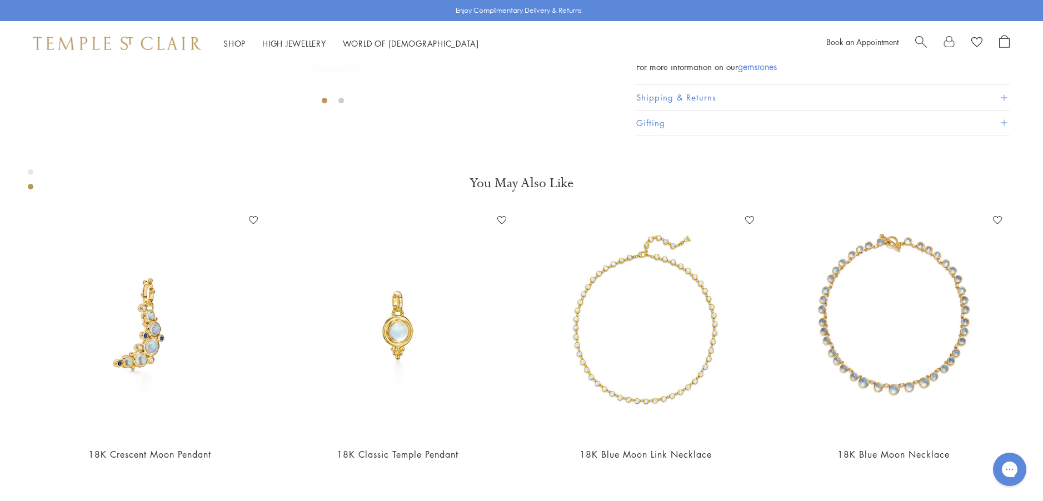
scroll to position [566, 0]
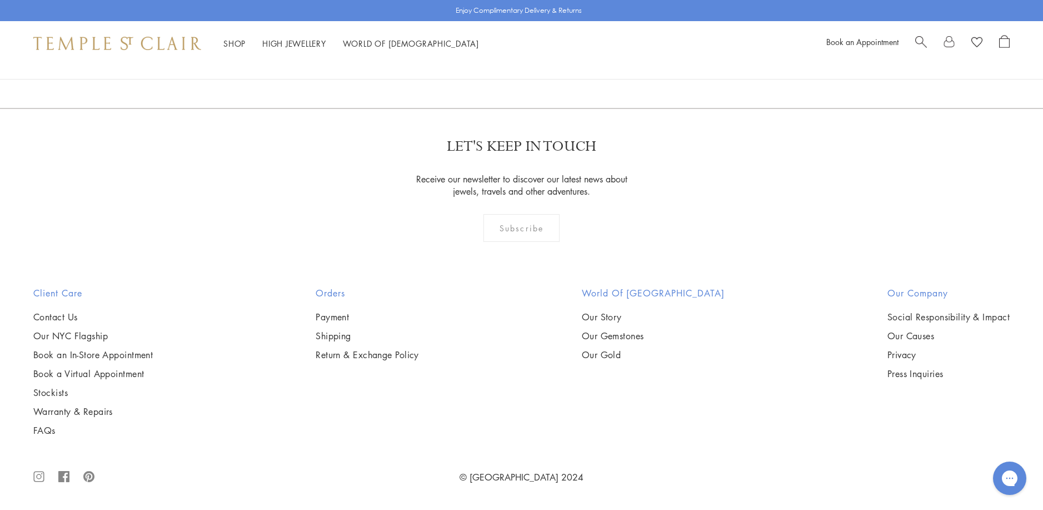
scroll to position [5615, 0]
click at [0, 0] on img at bounding box center [0, 0] width 0 height 0
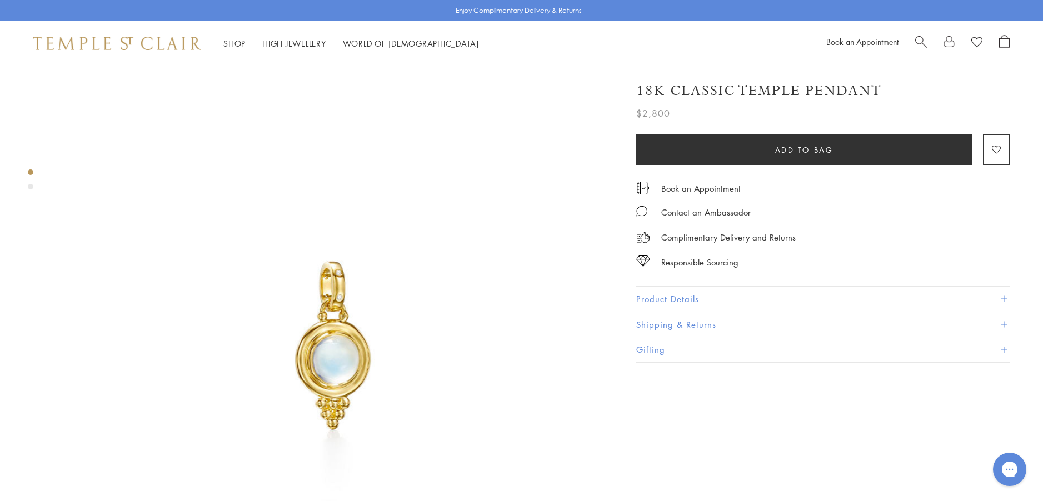
click at [665, 293] on button "Product Details" at bounding box center [822, 299] width 373 height 25
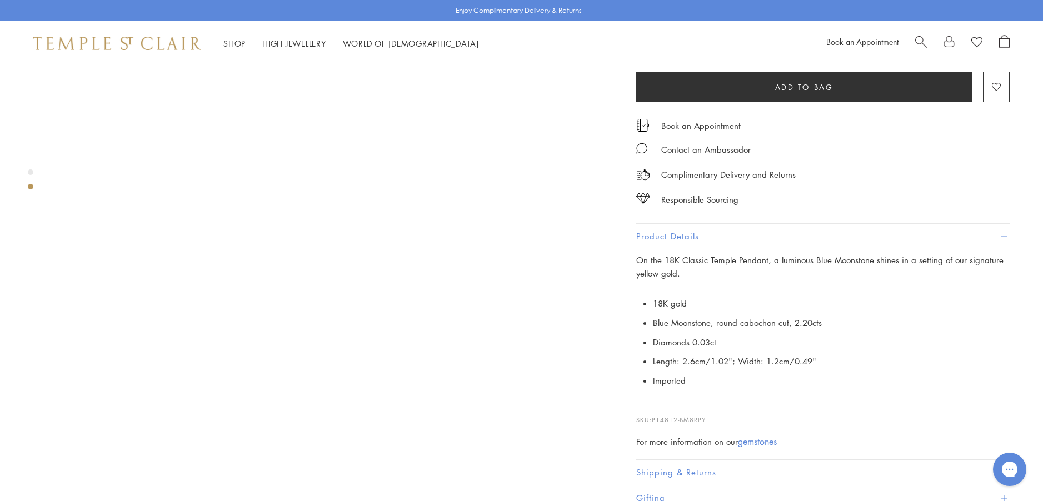
scroll to position [611, 0]
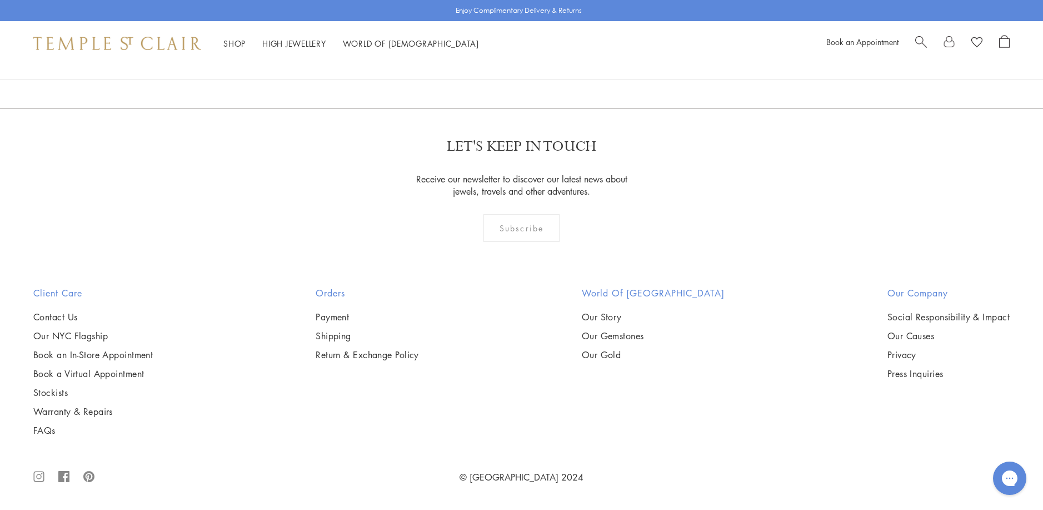
scroll to position [8507, 0]
click at [505, 63] on link "2" at bounding box center [504, 48] width 37 height 31
click at [0, 0] on img at bounding box center [0, 0] width 0 height 0
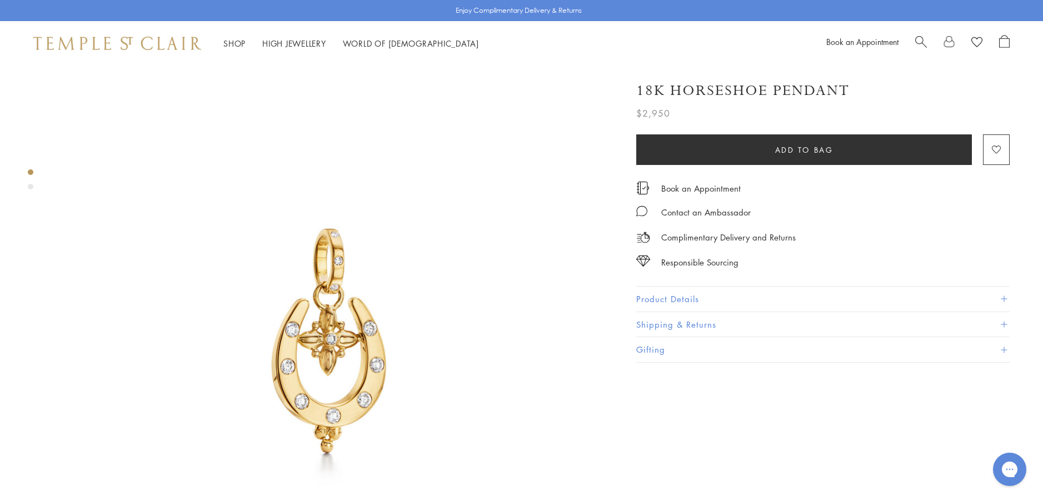
click at [662, 297] on button "Product Details" at bounding box center [822, 299] width 373 height 25
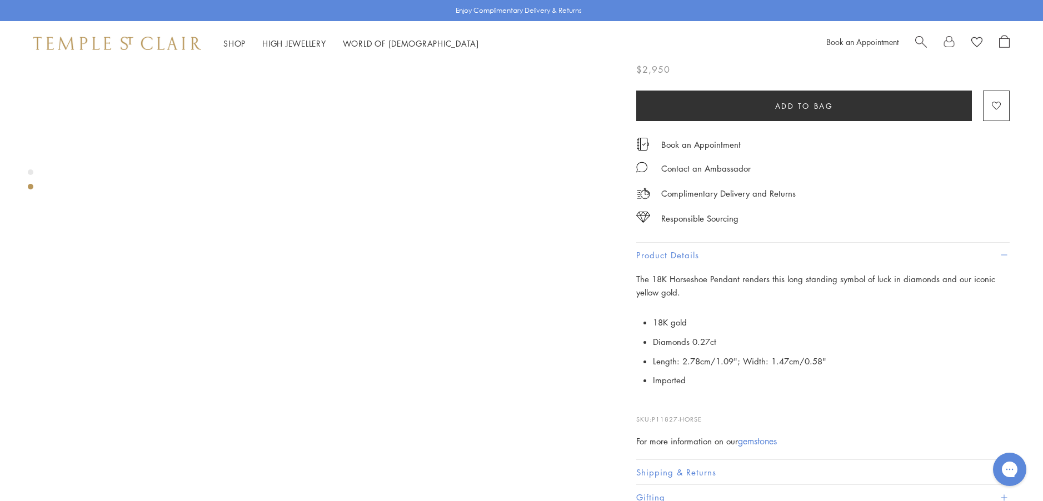
scroll to position [667, 0]
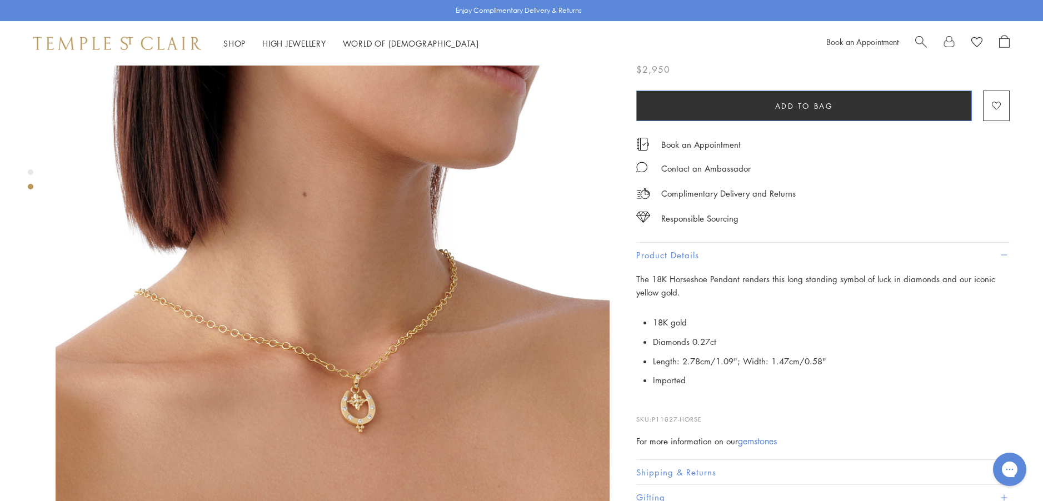
click at [766, 104] on button "Add to bag" at bounding box center [804, 106] width 336 height 31
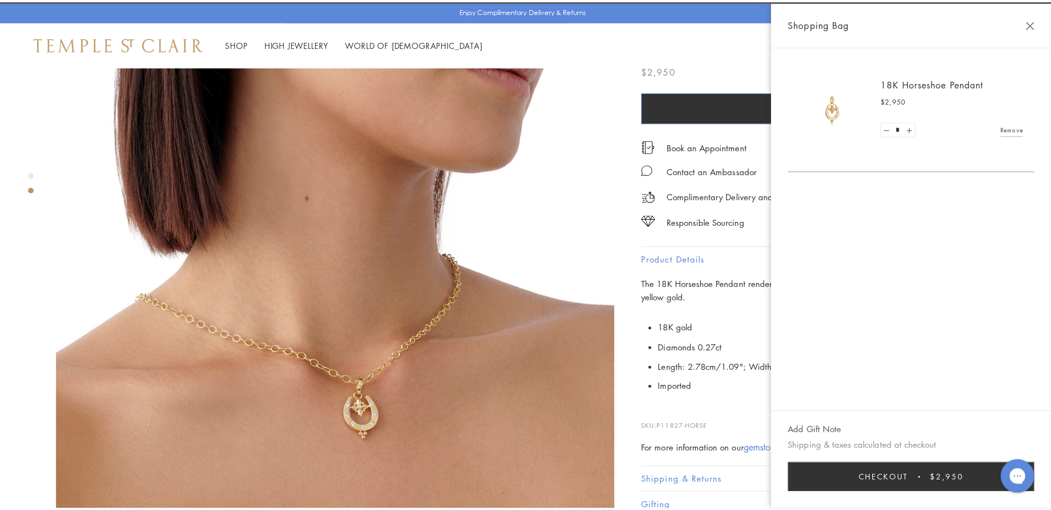
scroll to position [675, 0]
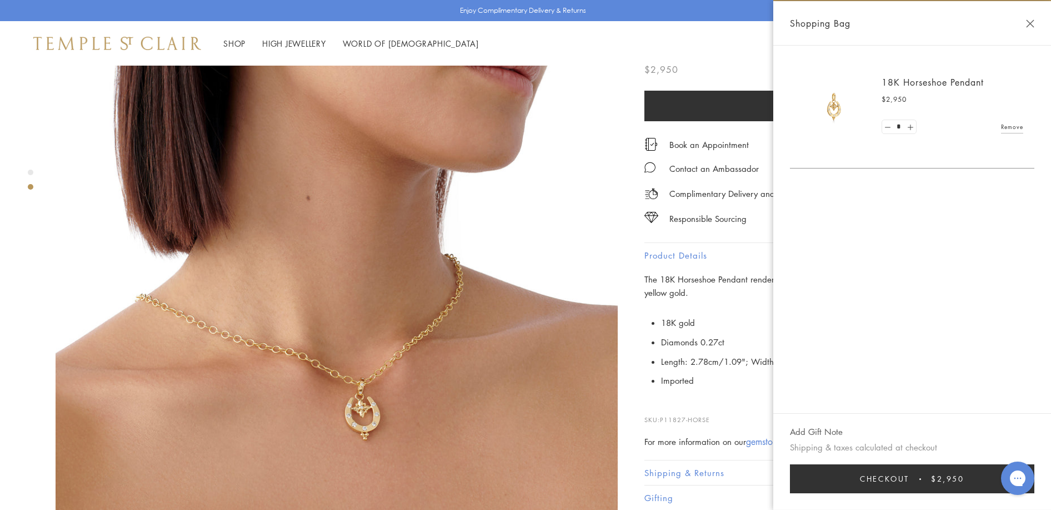
click at [849, 480] on button "Checkout $2,950" at bounding box center [912, 478] width 245 height 29
